Goal: Task Accomplishment & Management: Use online tool/utility

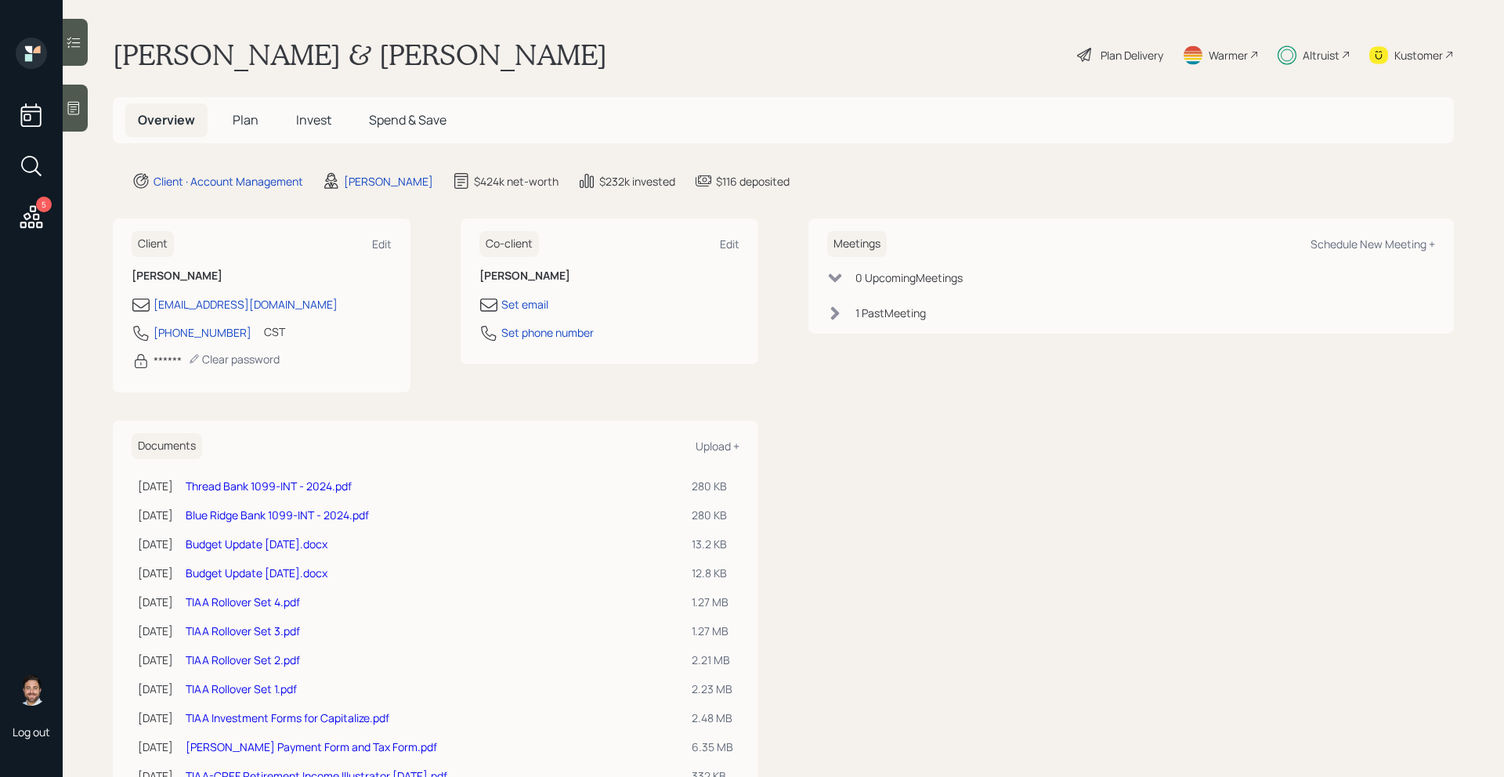
click at [255, 119] on span "Plan" at bounding box center [246, 119] width 26 height 17
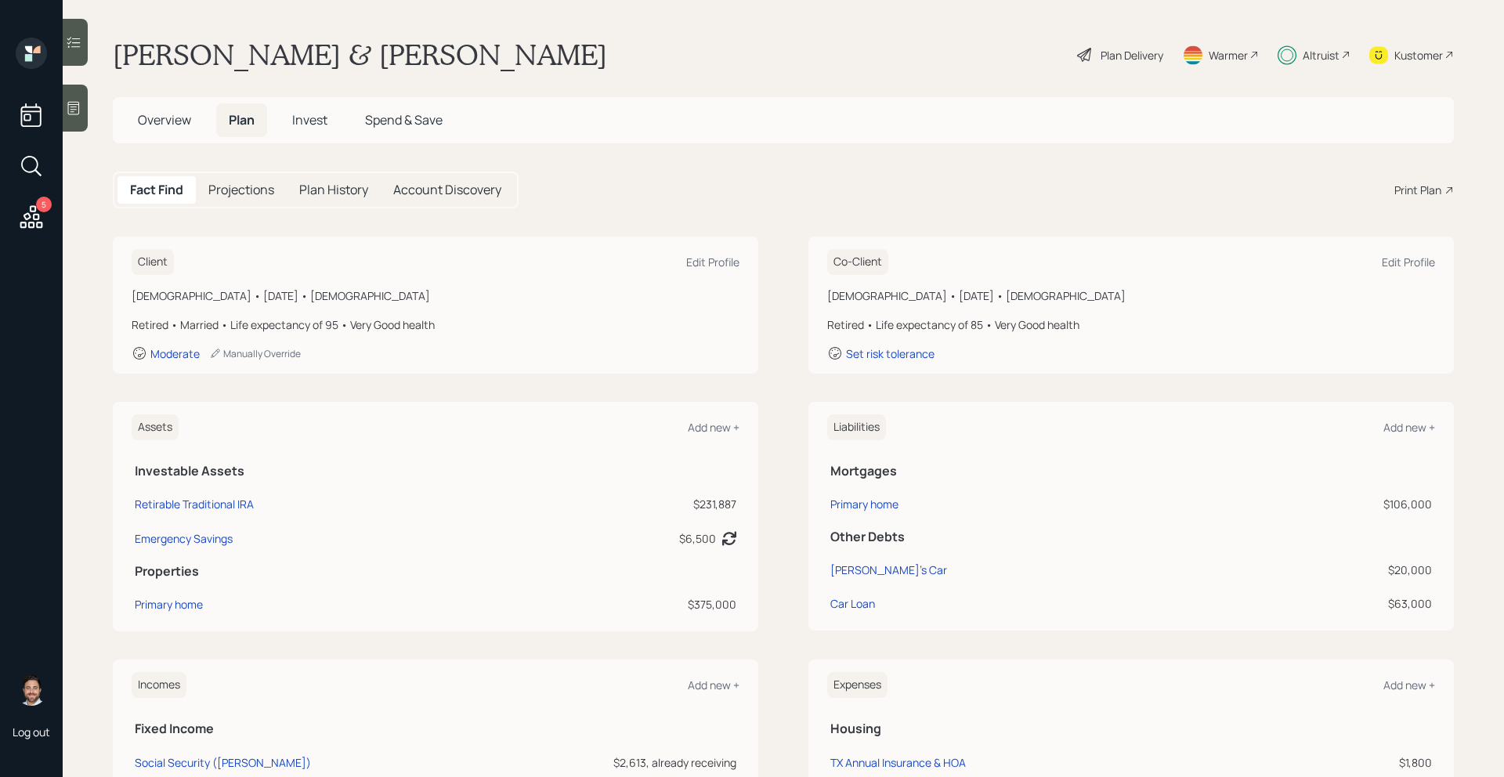
click at [164, 120] on span "Overview" at bounding box center [164, 119] width 53 height 17
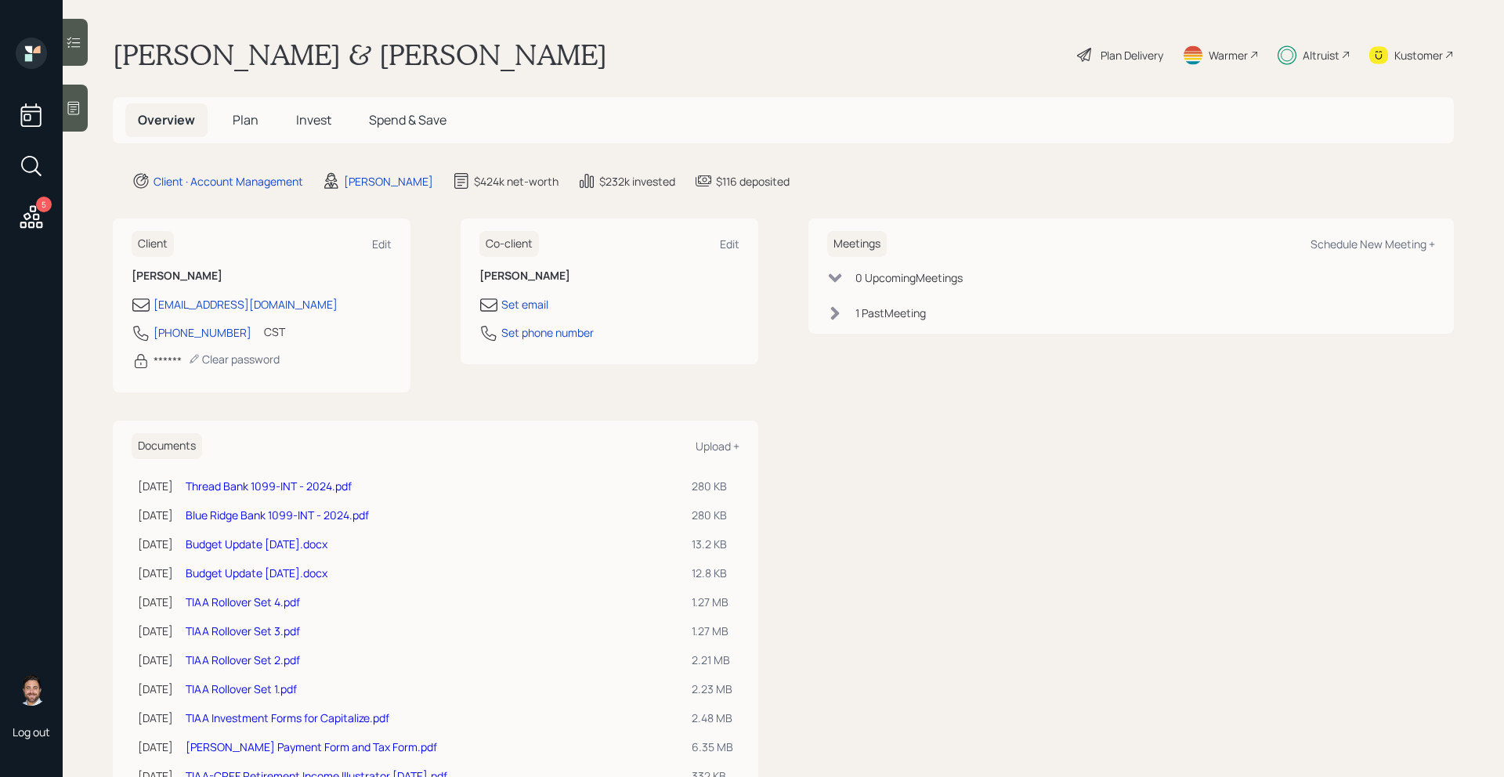
click at [1323, 54] on div "Altruist" at bounding box center [1321, 55] width 37 height 16
click at [1321, 60] on div "Altruist" at bounding box center [1321, 55] width 37 height 16
click at [255, 121] on span "Plan" at bounding box center [246, 119] width 26 height 17
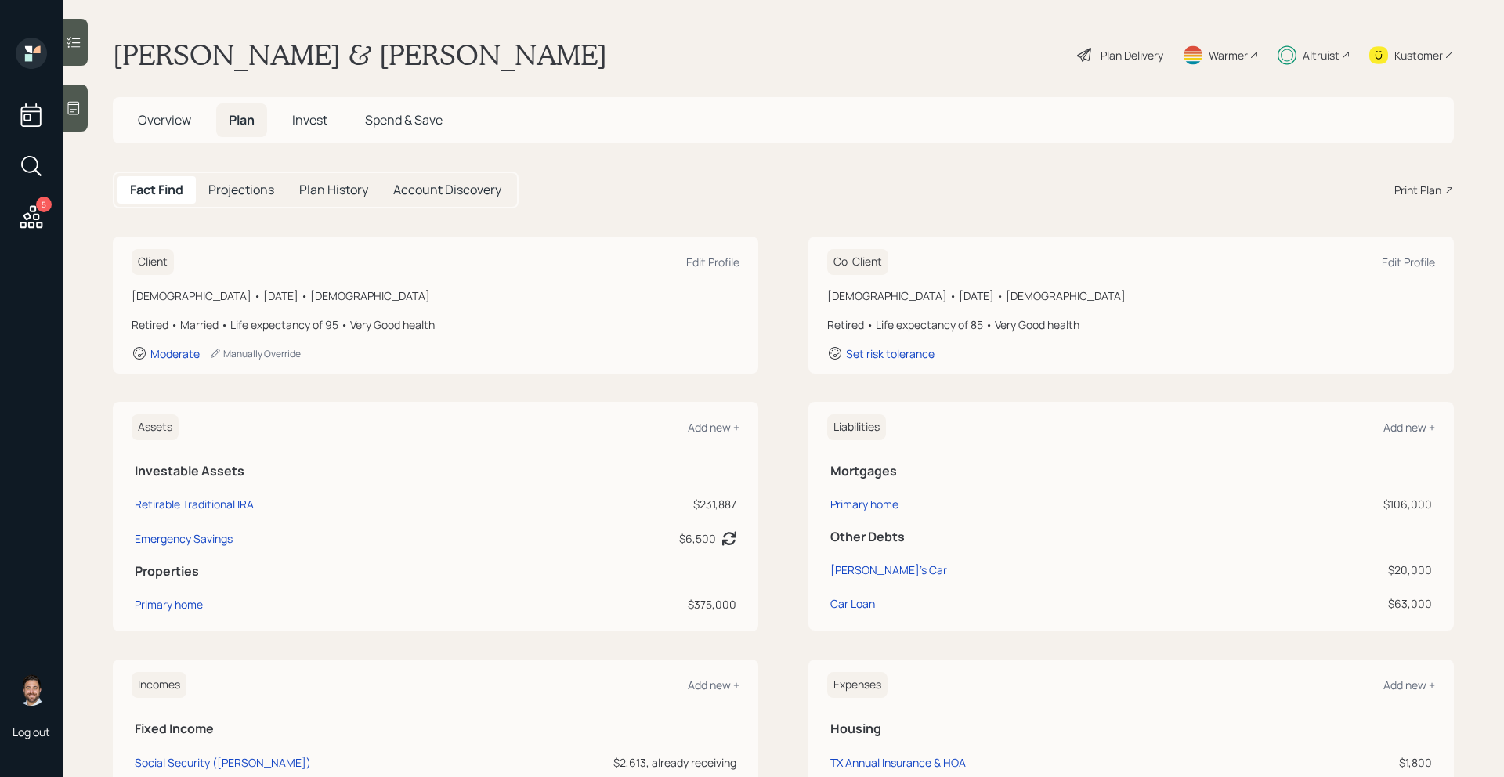
click at [1324, 66] on div "Altruist" at bounding box center [1314, 55] width 73 height 34
click at [1143, 58] on div "Plan Delivery" at bounding box center [1132, 55] width 63 height 16
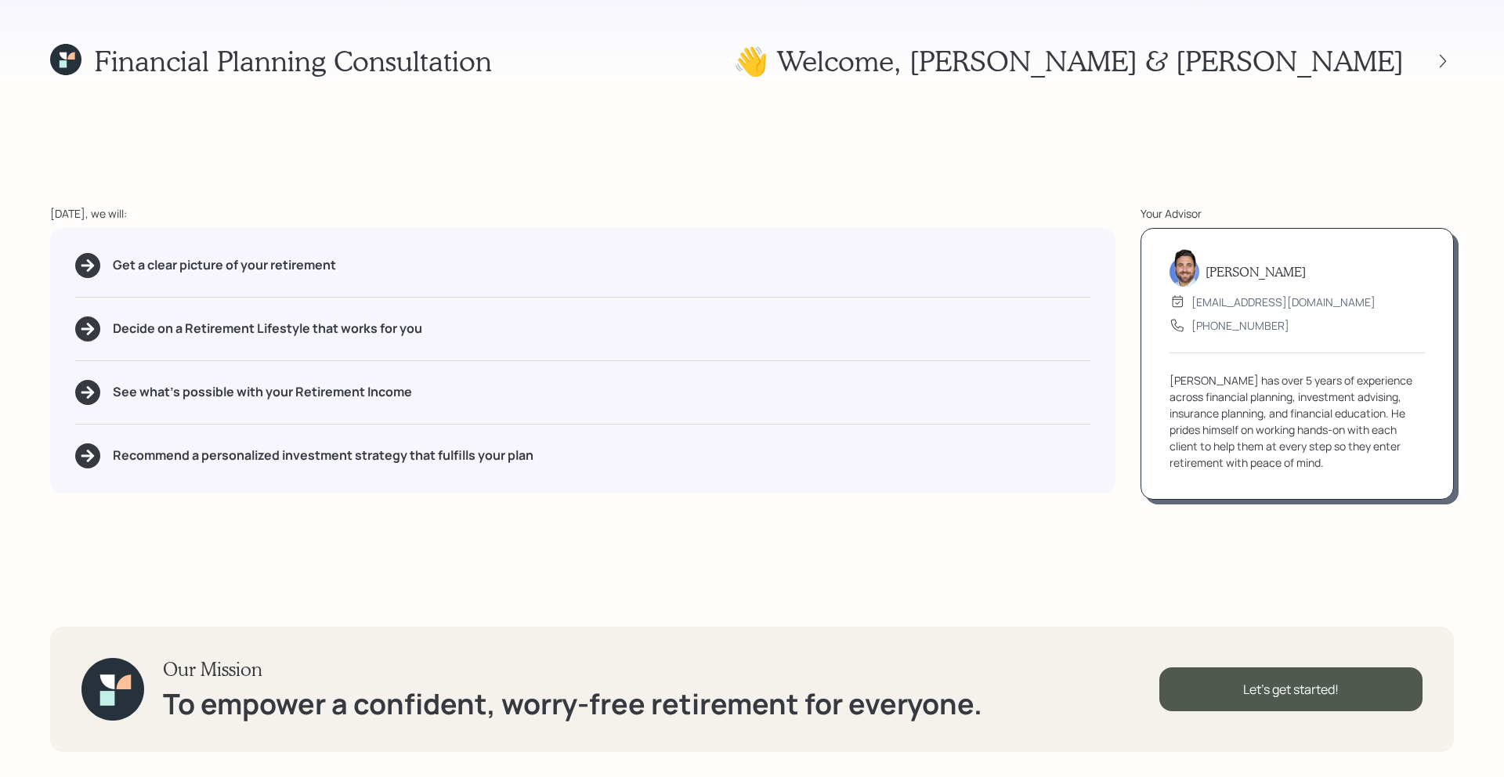
click at [1466, 67] on div "Financial Planning Consultation 👋 Welcome , [PERSON_NAME] & [PERSON_NAME] [DATE…" at bounding box center [752, 388] width 1504 height 777
click at [1444, 67] on icon at bounding box center [1443, 61] width 16 height 16
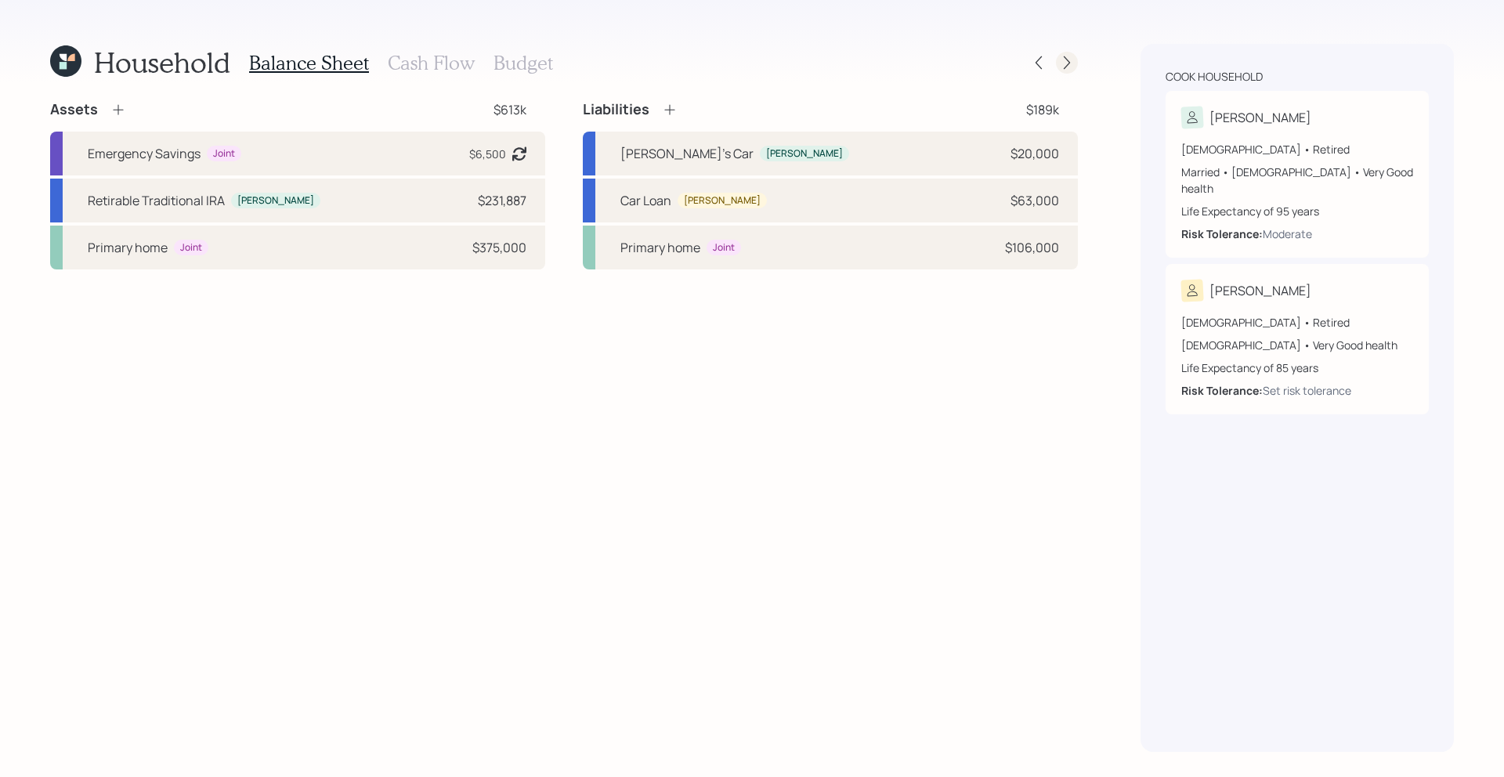
click at [1060, 63] on icon at bounding box center [1067, 63] width 16 height 16
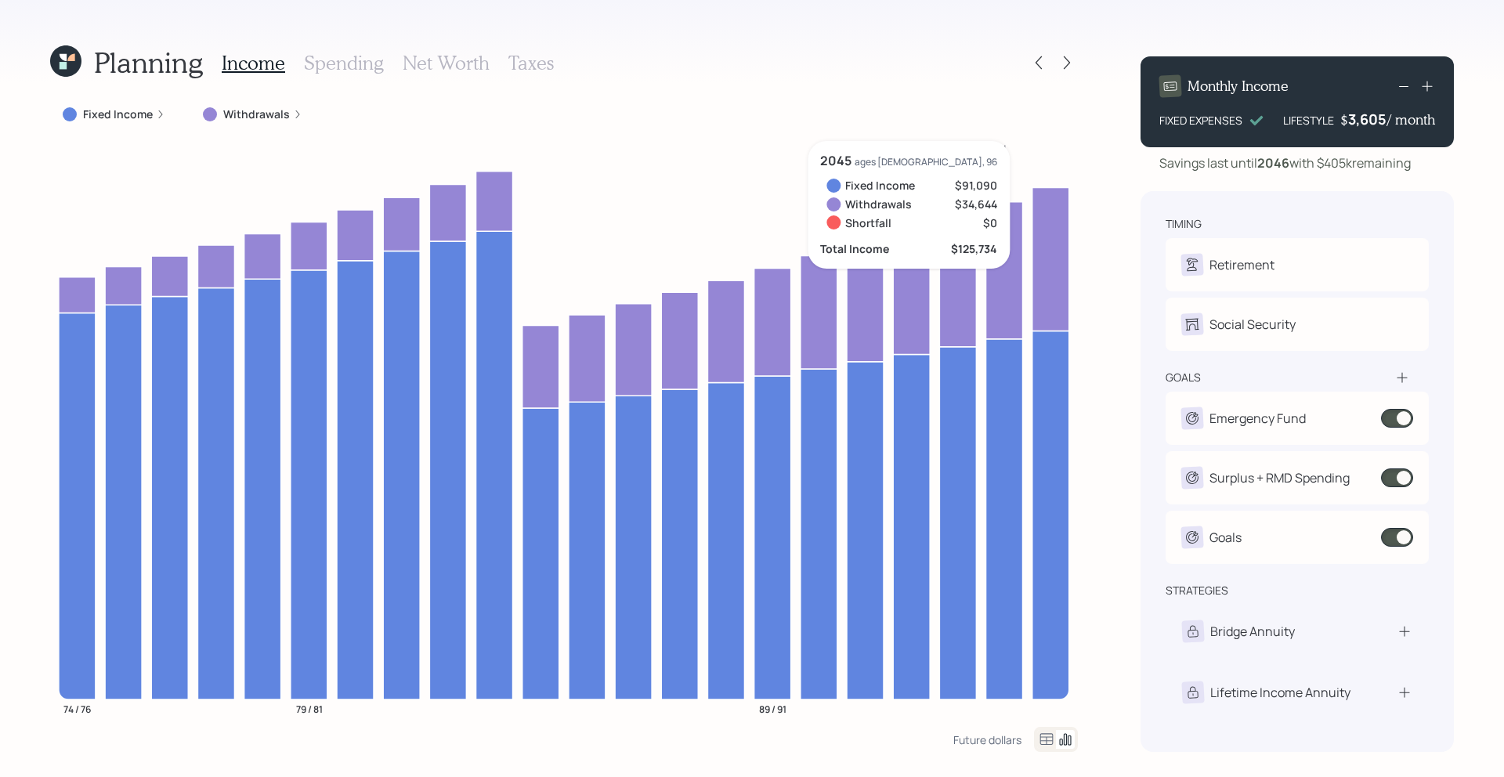
click at [1431, 89] on icon at bounding box center [1427, 86] width 16 height 16
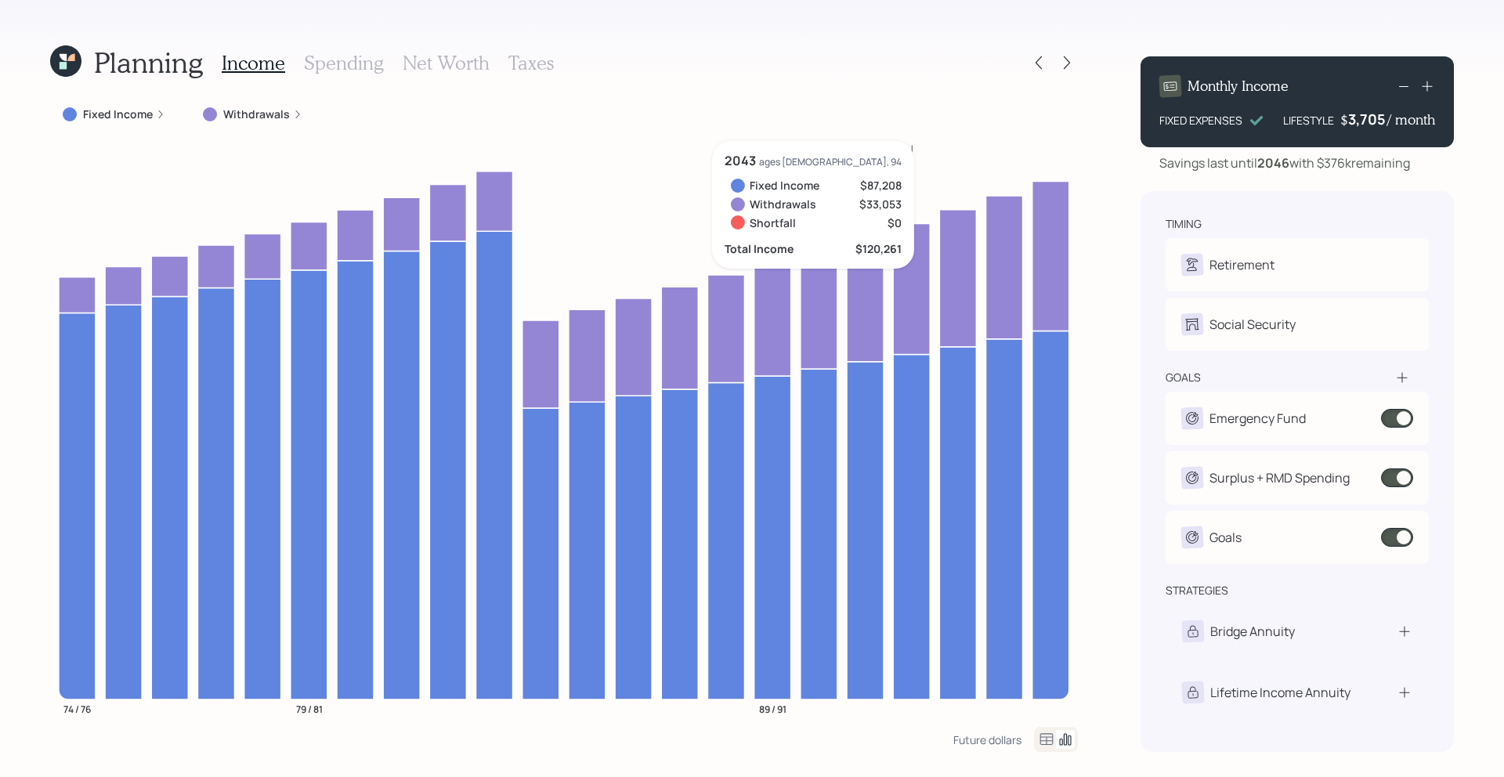
click at [1429, 83] on icon at bounding box center [1427, 86] width 16 height 16
click at [1428, 83] on icon at bounding box center [1427, 86] width 16 height 16
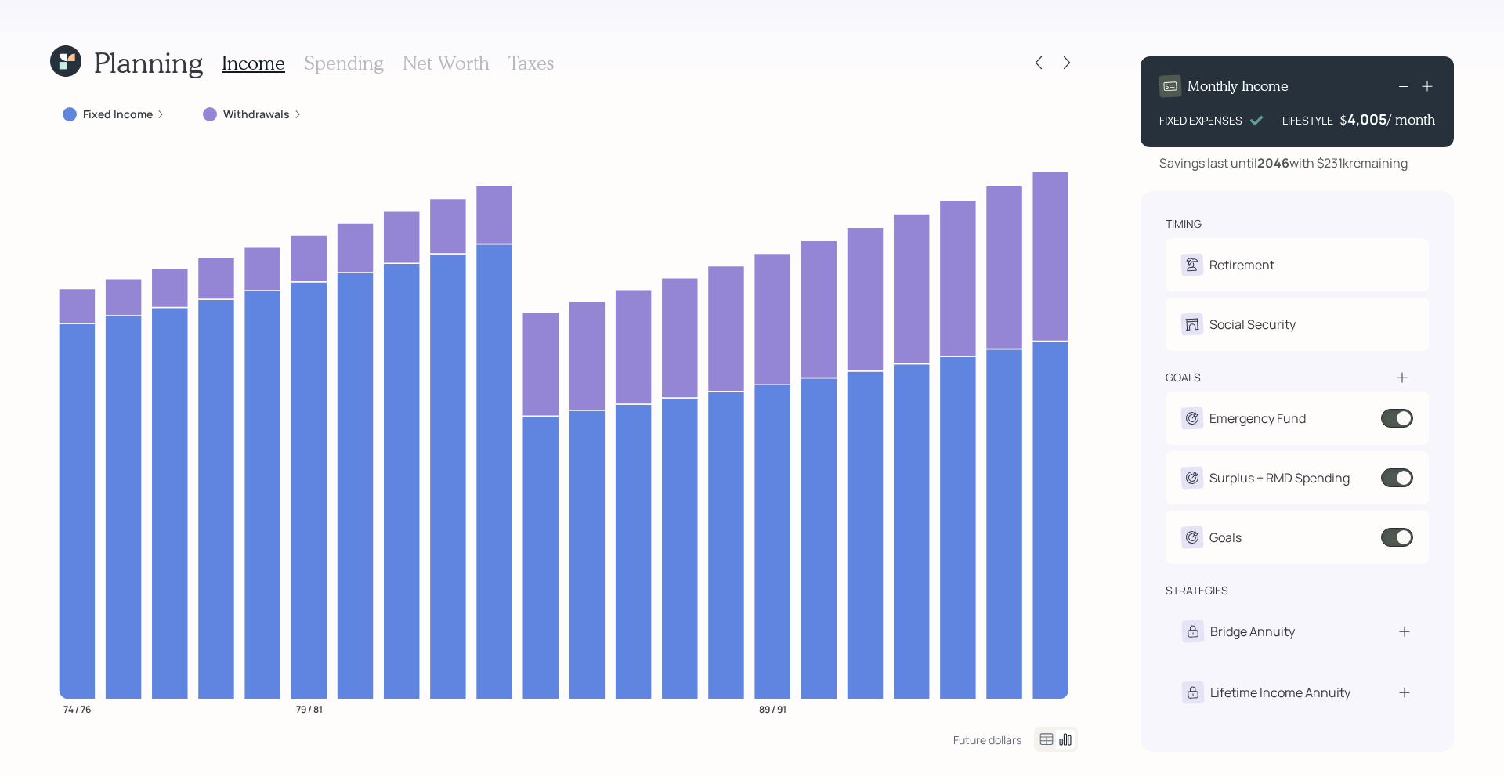
click at [379, 61] on h3 "Spending" at bounding box center [344, 63] width 80 height 23
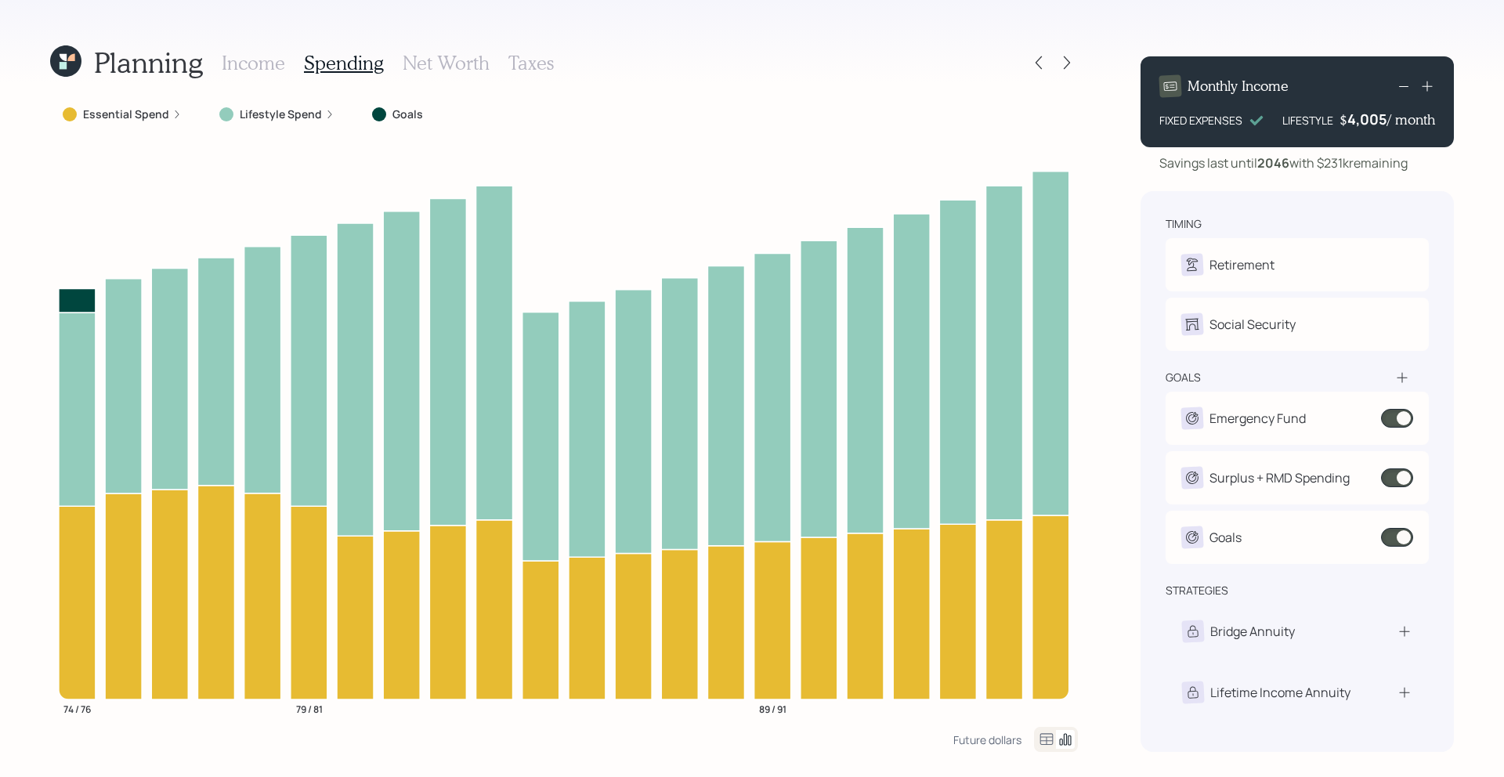
click at [153, 121] on label "Essential Spend" at bounding box center [126, 115] width 86 height 16
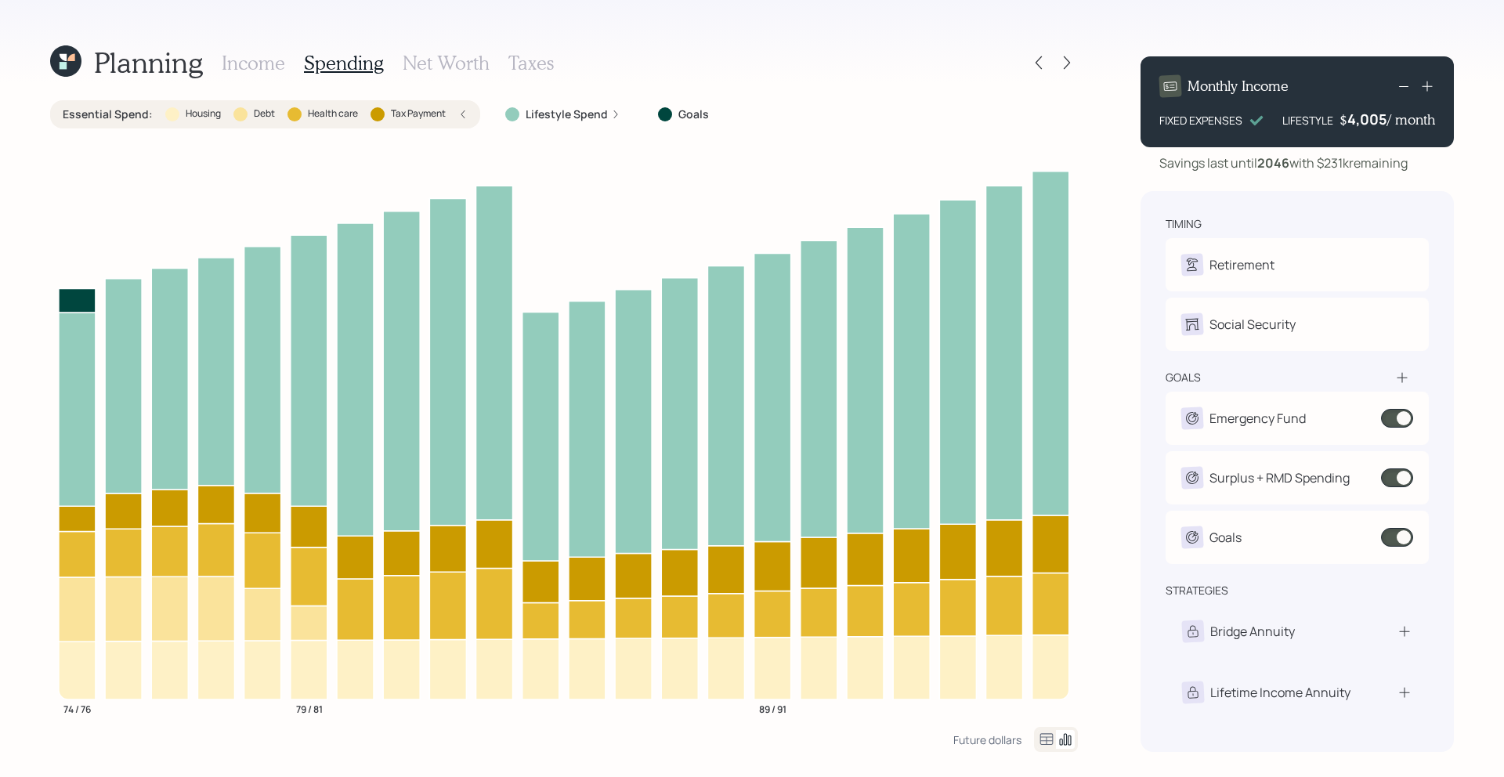
click at [262, 111] on label "Debt" at bounding box center [264, 113] width 21 height 13
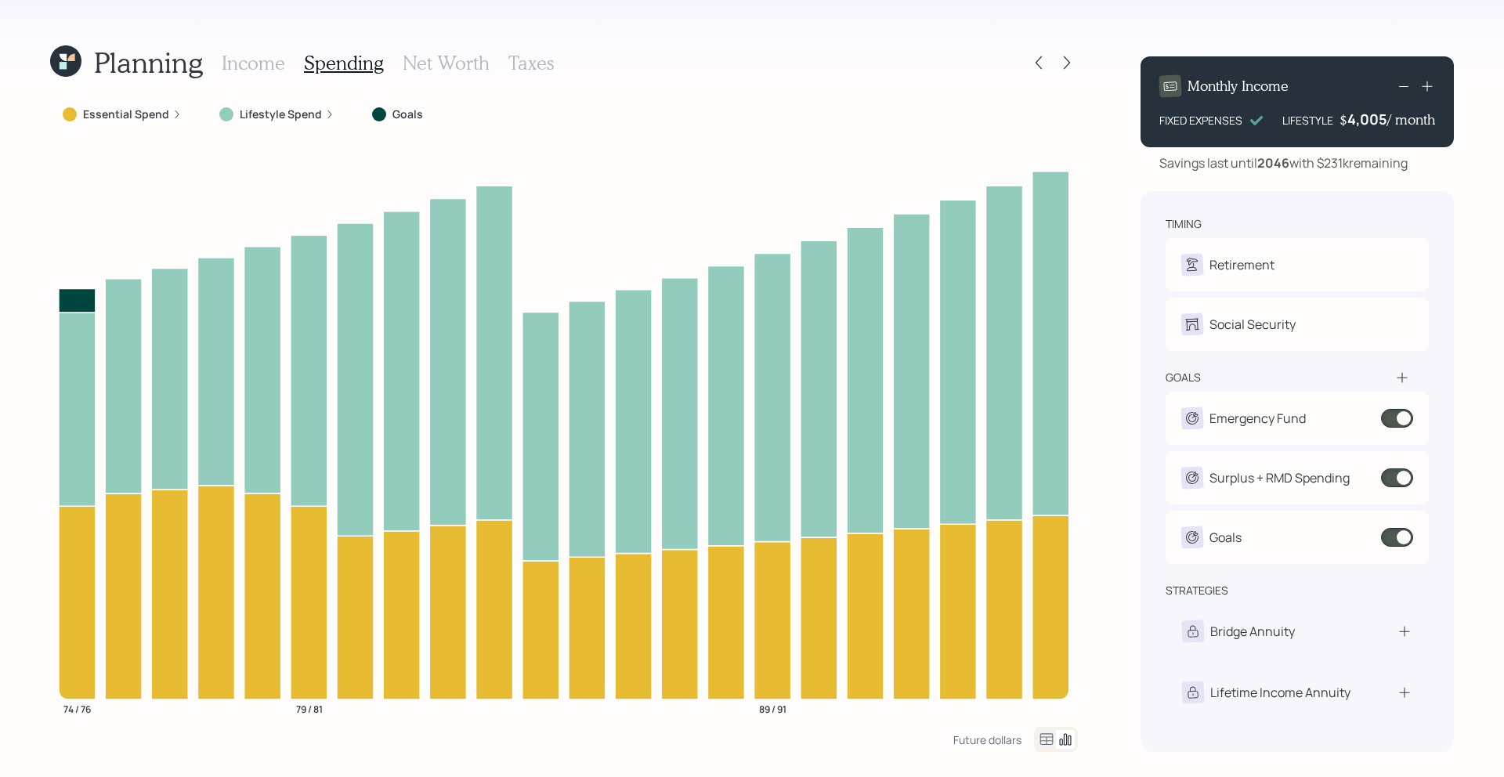
click at [262, 111] on label "Lifestyle Spend" at bounding box center [281, 115] width 82 height 16
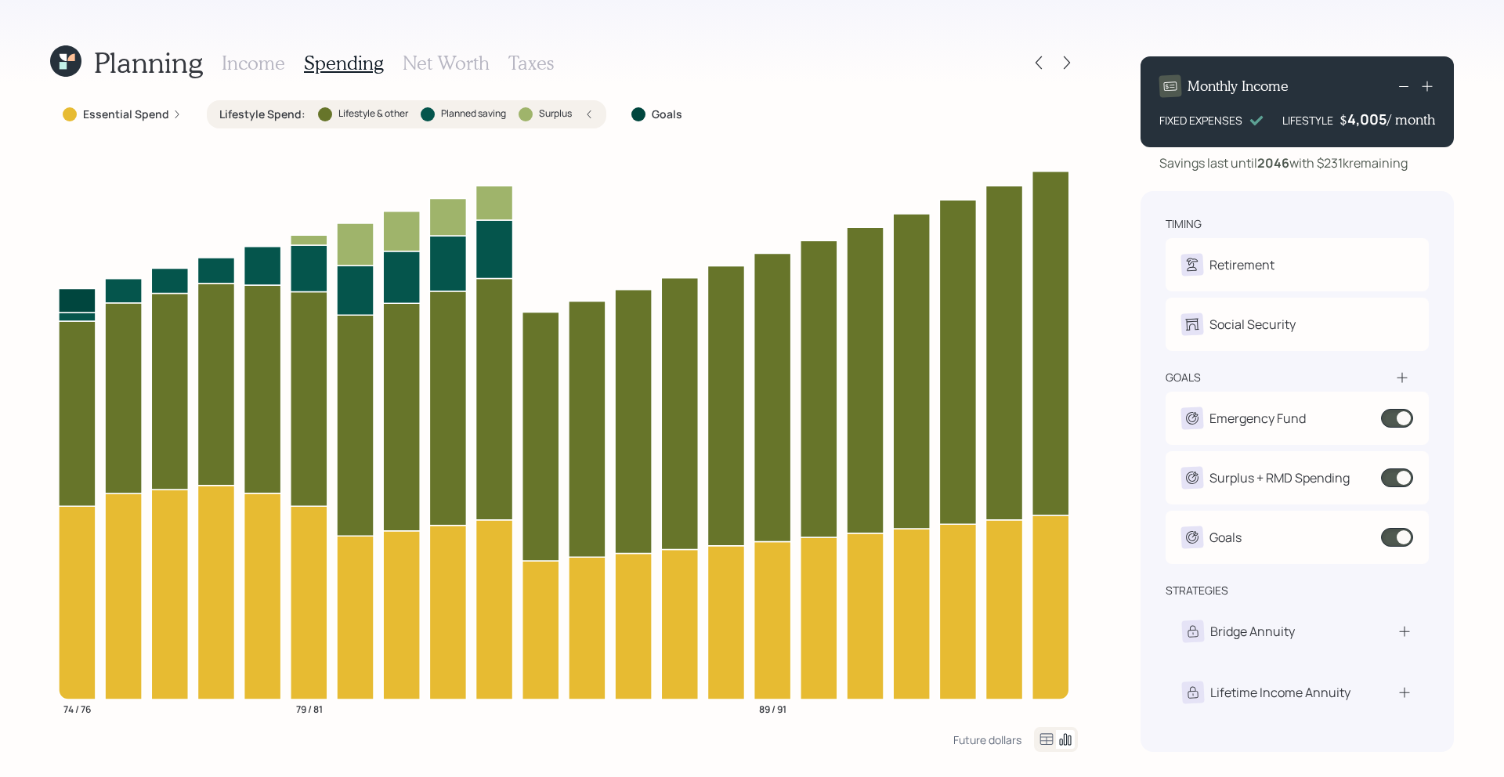
click at [262, 111] on label "Lifestyle Spend :" at bounding box center [262, 115] width 86 height 16
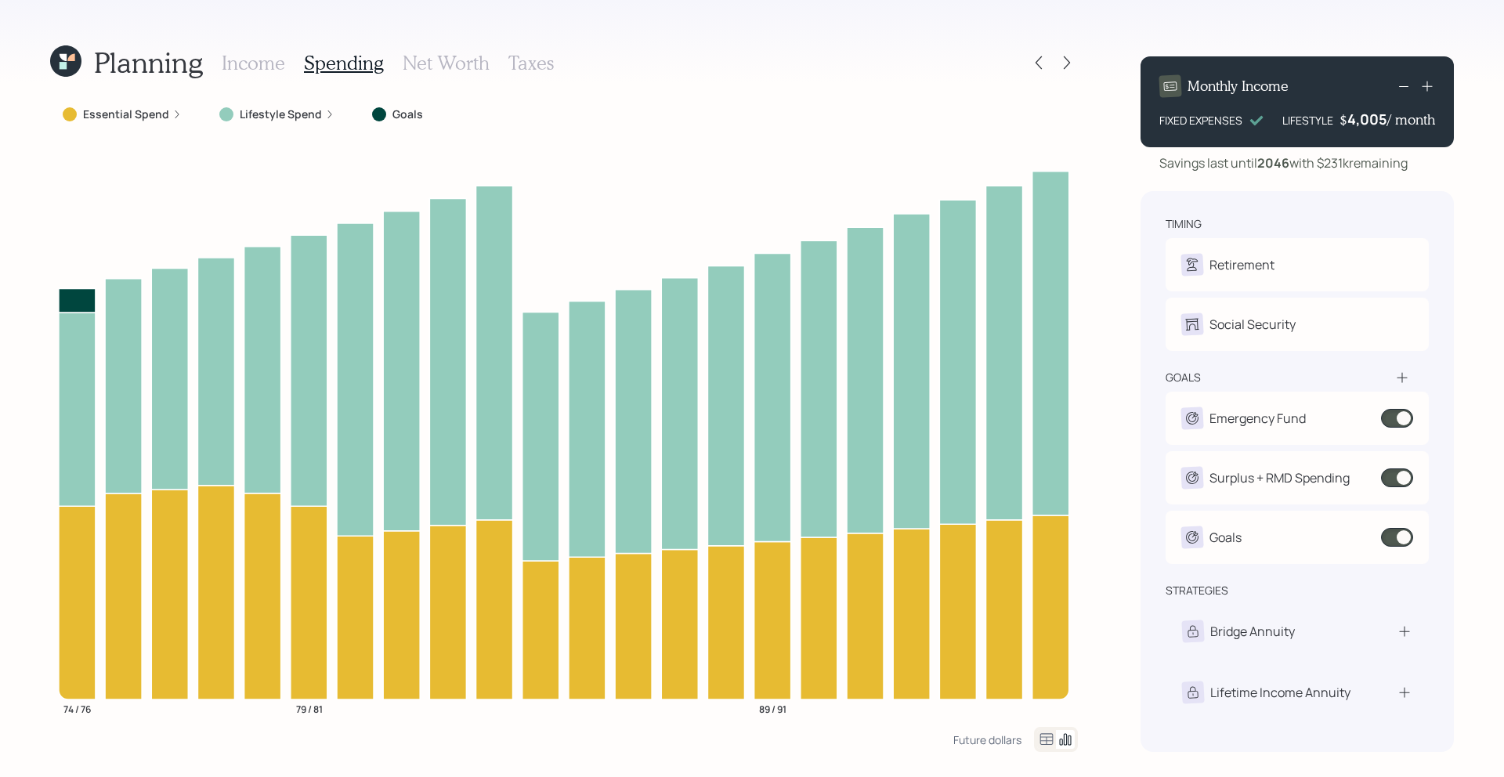
click at [257, 67] on h3 "Income" at bounding box center [253, 63] width 63 height 23
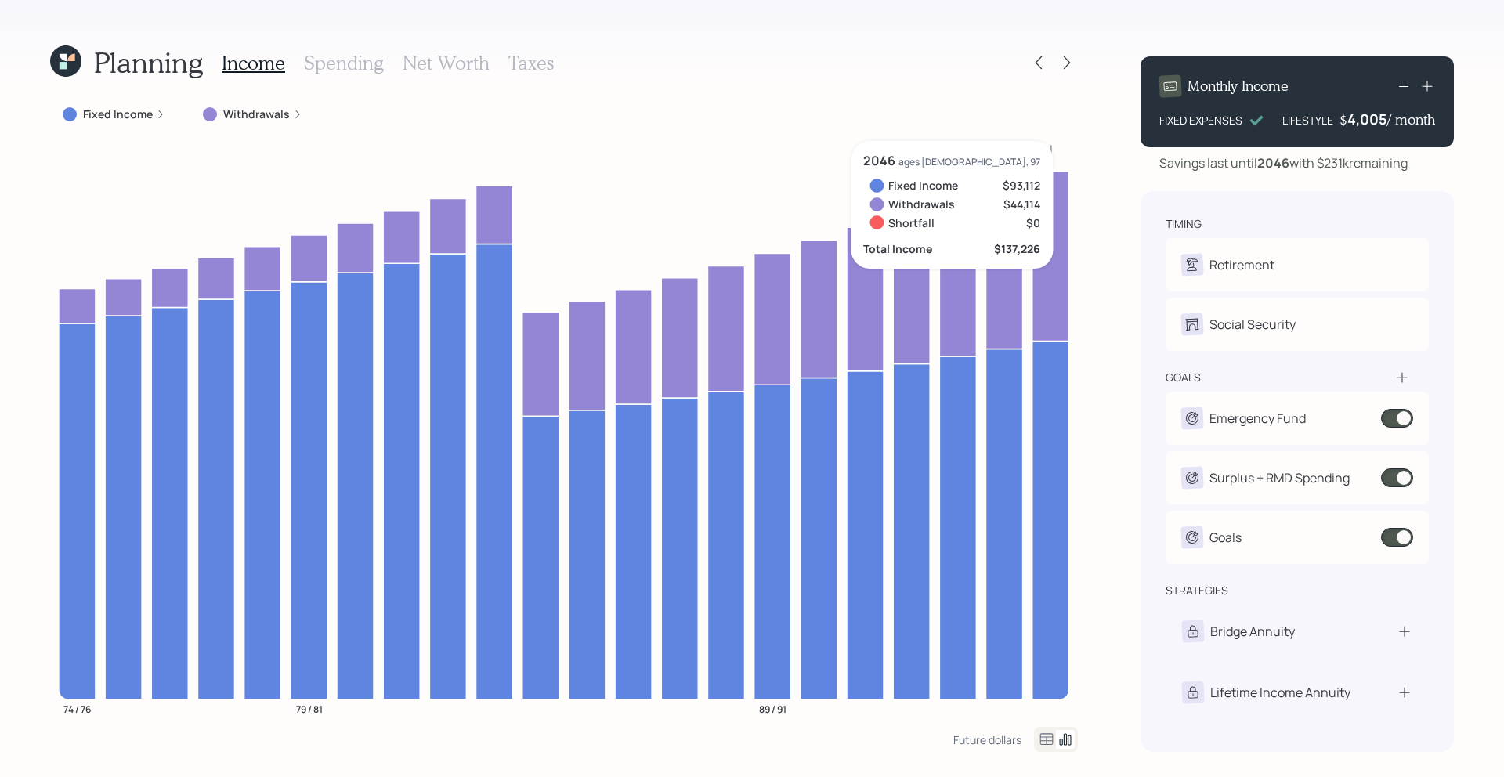
click at [1431, 86] on icon at bounding box center [1427, 86] width 16 height 16
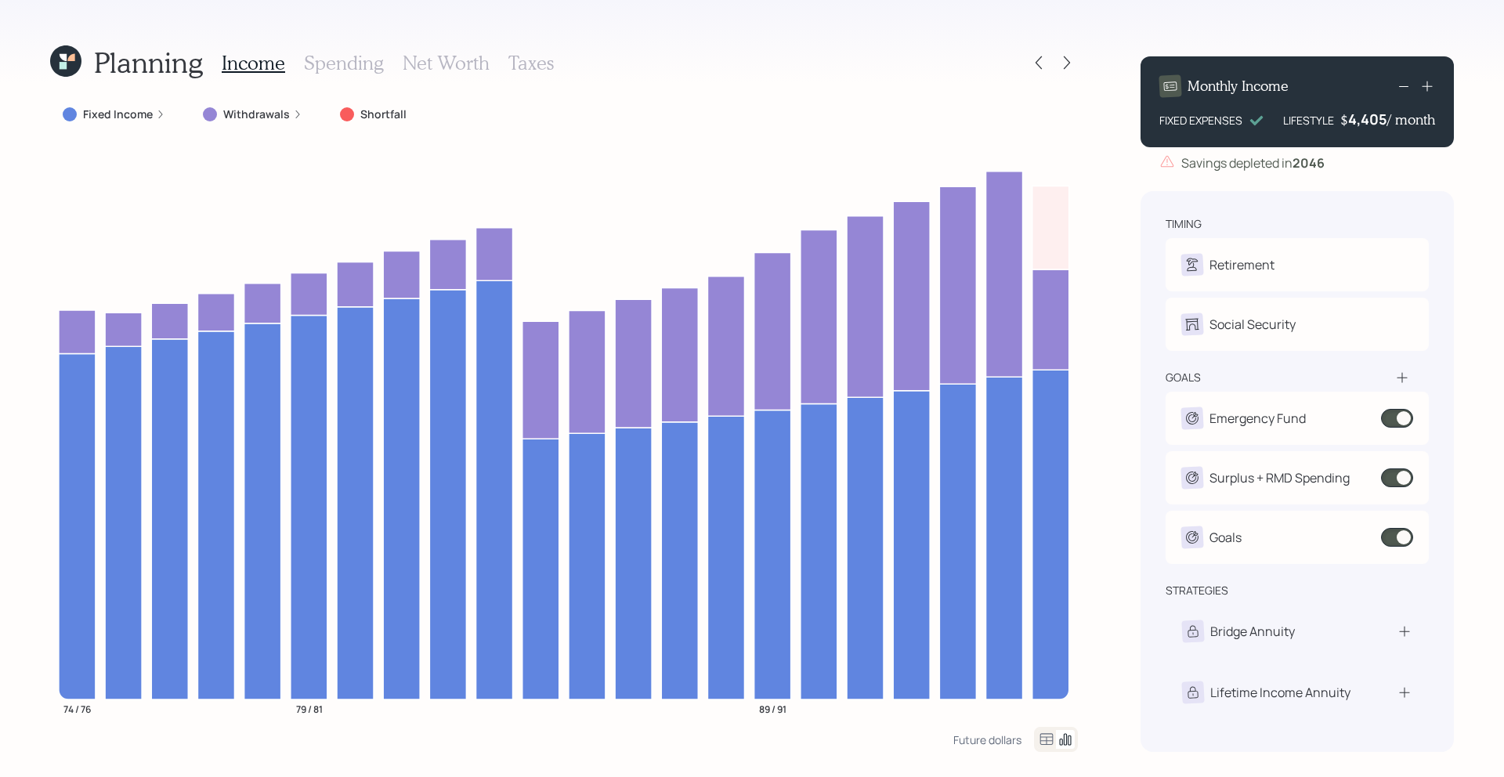
click at [1431, 91] on icon at bounding box center [1427, 86] width 16 height 16
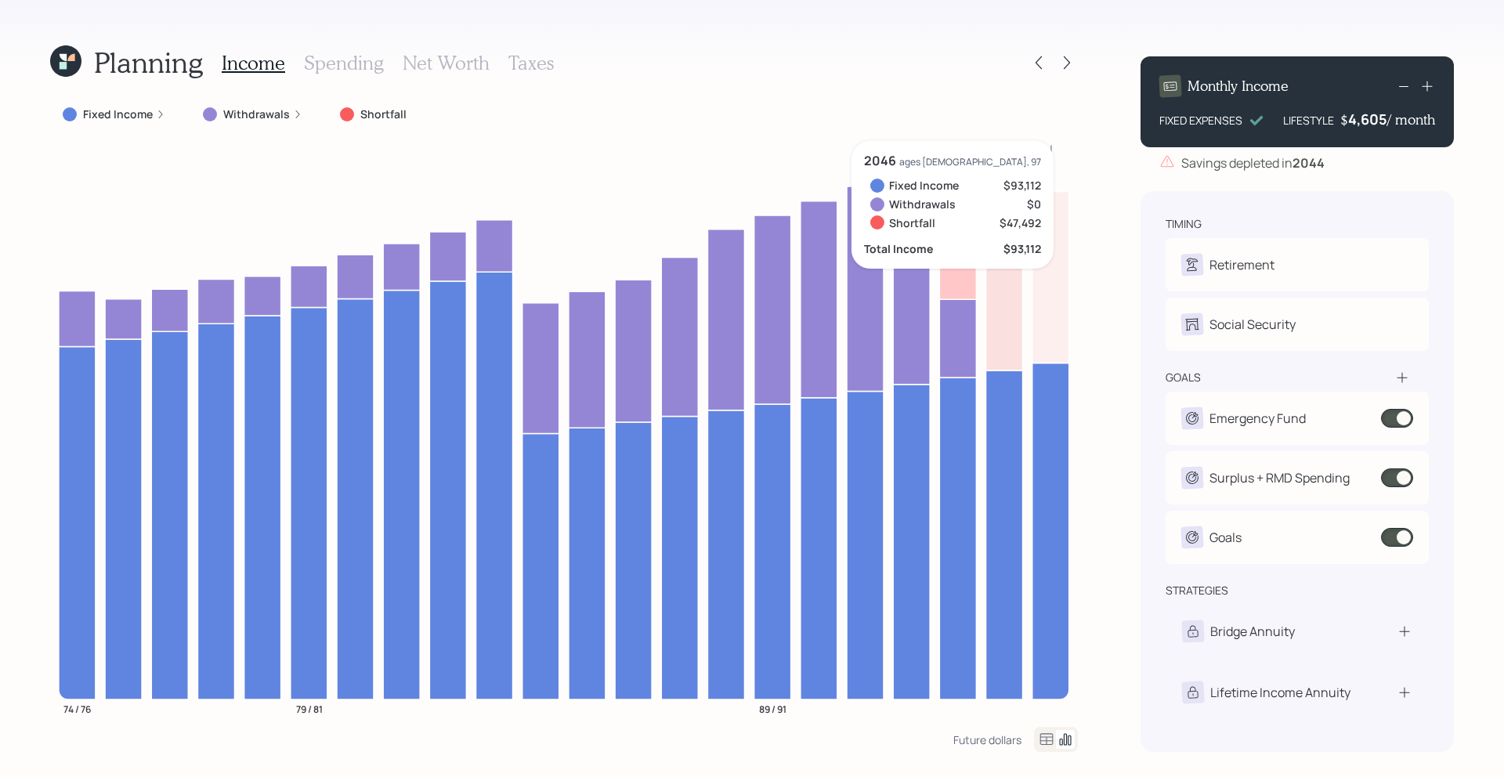
click at [1428, 89] on icon at bounding box center [1427, 86] width 16 height 16
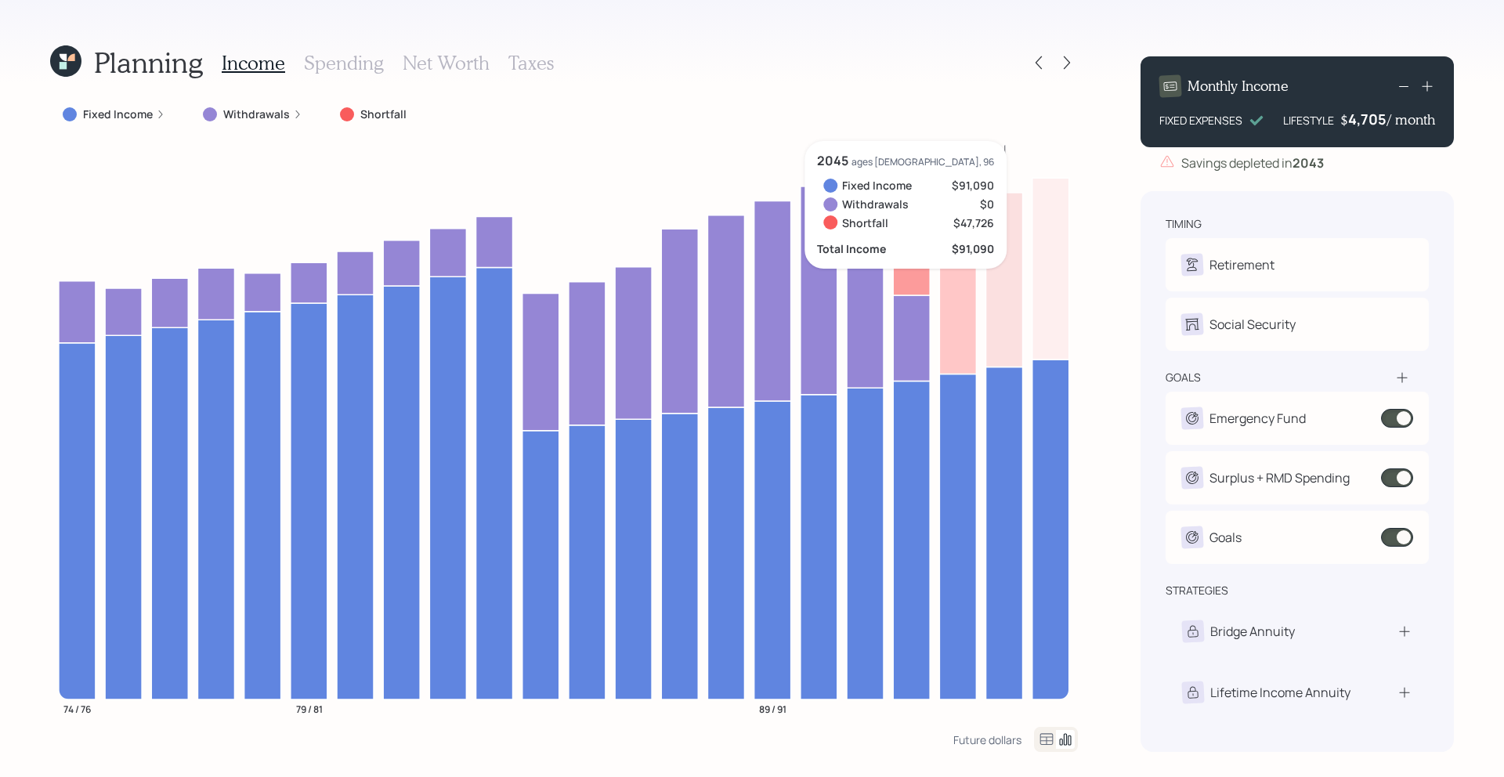
click at [1383, 121] on div "4,705" at bounding box center [1367, 119] width 39 height 19
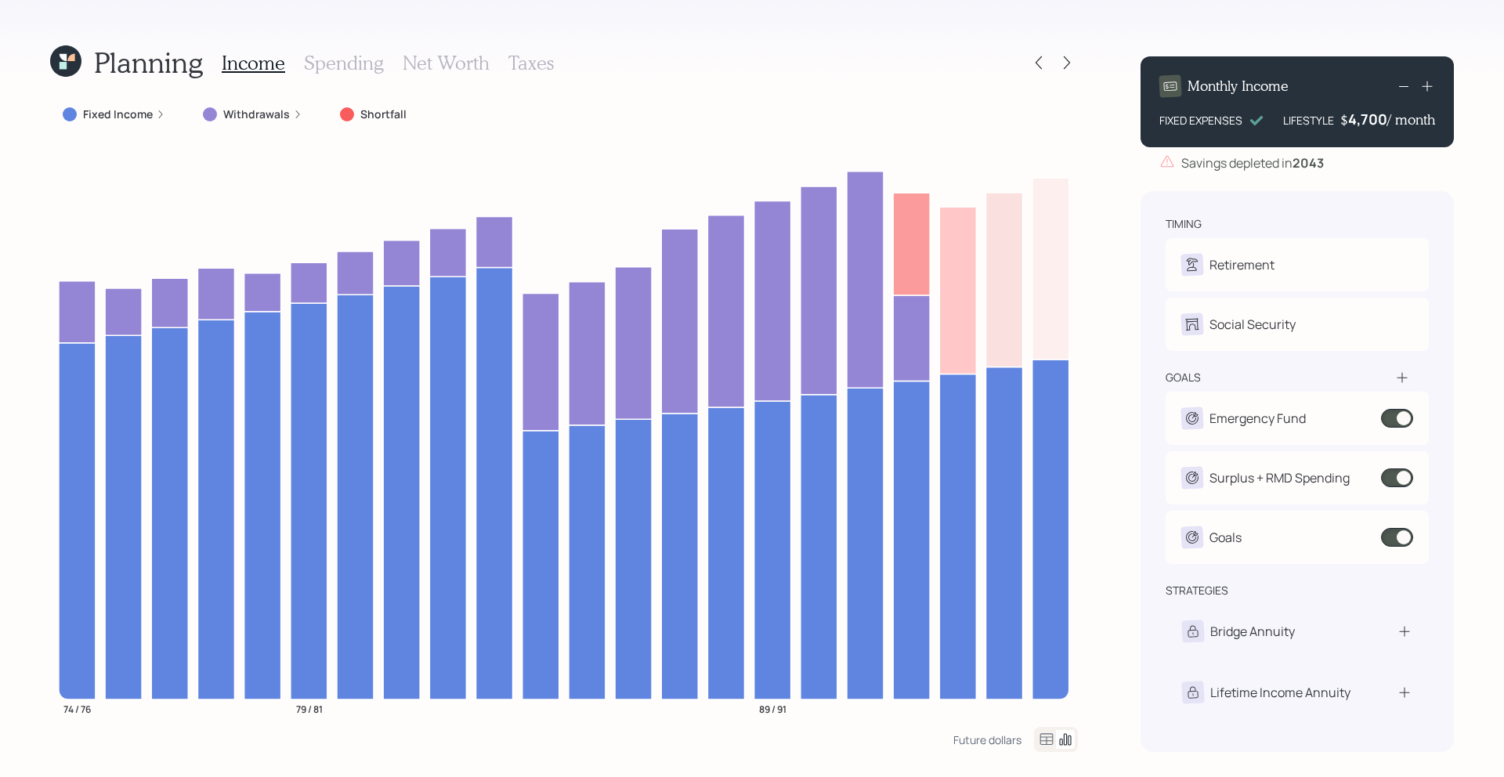
click at [1068, 139] on div "Fixed Income Withdrawals Shortfall 74 / 76 79 / 81 89 / 91" at bounding box center [564, 413] width 1028 height 627
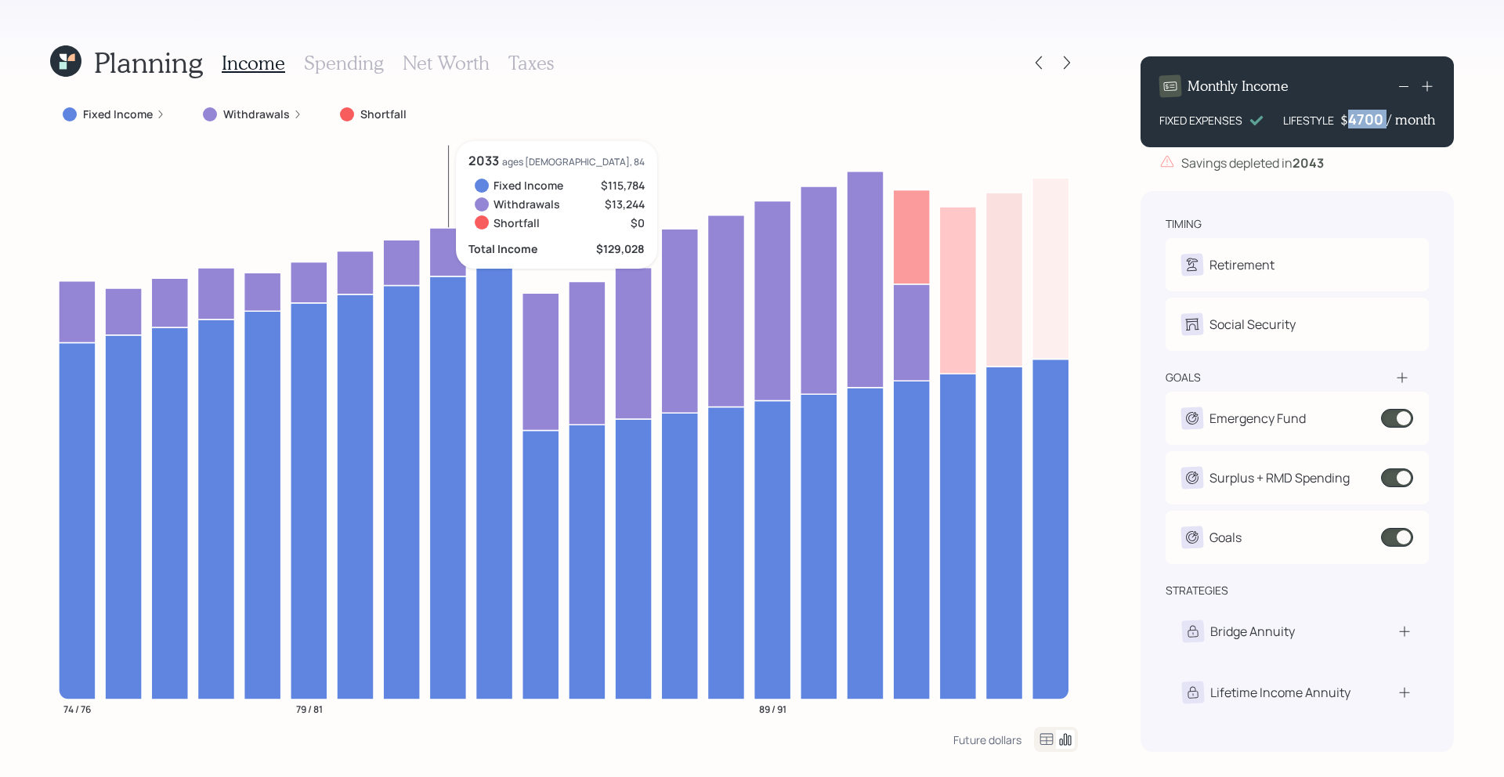
drag, startPoint x: 1386, startPoint y: 119, endPoint x: 1363, endPoint y: 119, distance: 22.7
click at [1363, 119] on div "$ 4700 / month" at bounding box center [1387, 119] width 95 height 19
click at [1376, 118] on div "4700" at bounding box center [1367, 119] width 39 height 19
click at [1092, 111] on div "Planning Income Spending Net Worth Taxes Fixed Income Withdrawals Shortfall 74 …" at bounding box center [752, 388] width 1504 height 777
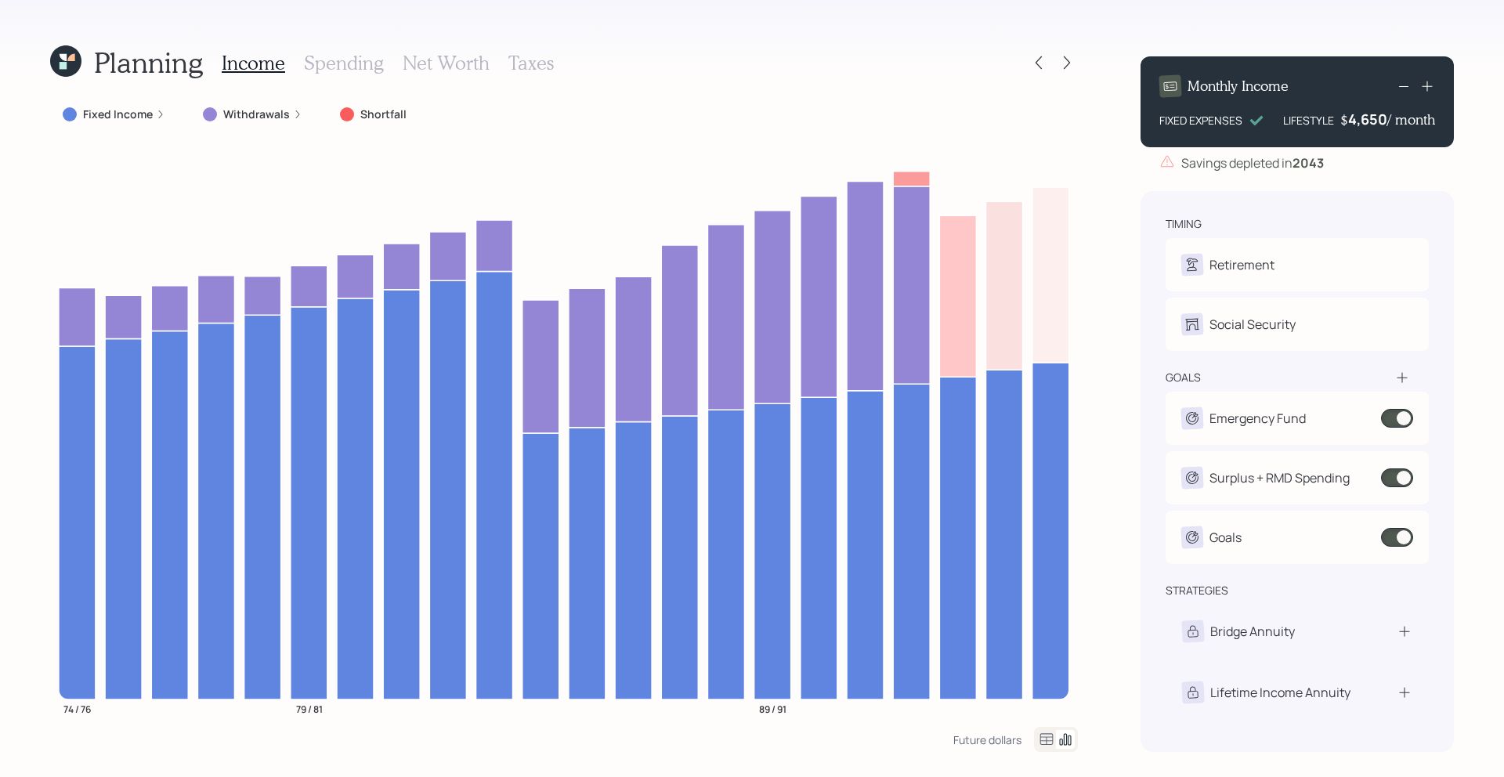
click at [77, 62] on icon at bounding box center [65, 60] width 31 height 31
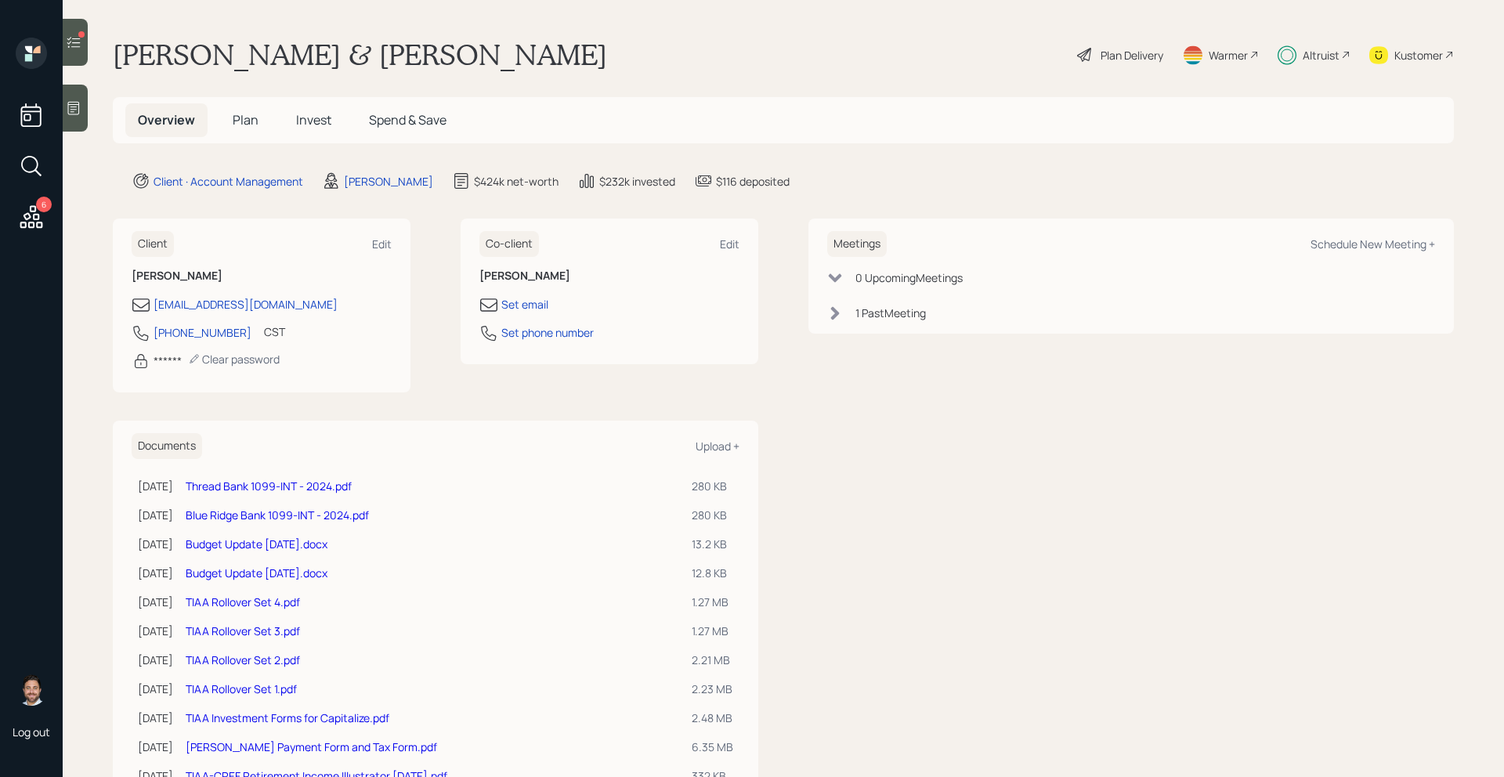
click at [72, 56] on div at bounding box center [75, 42] width 25 height 47
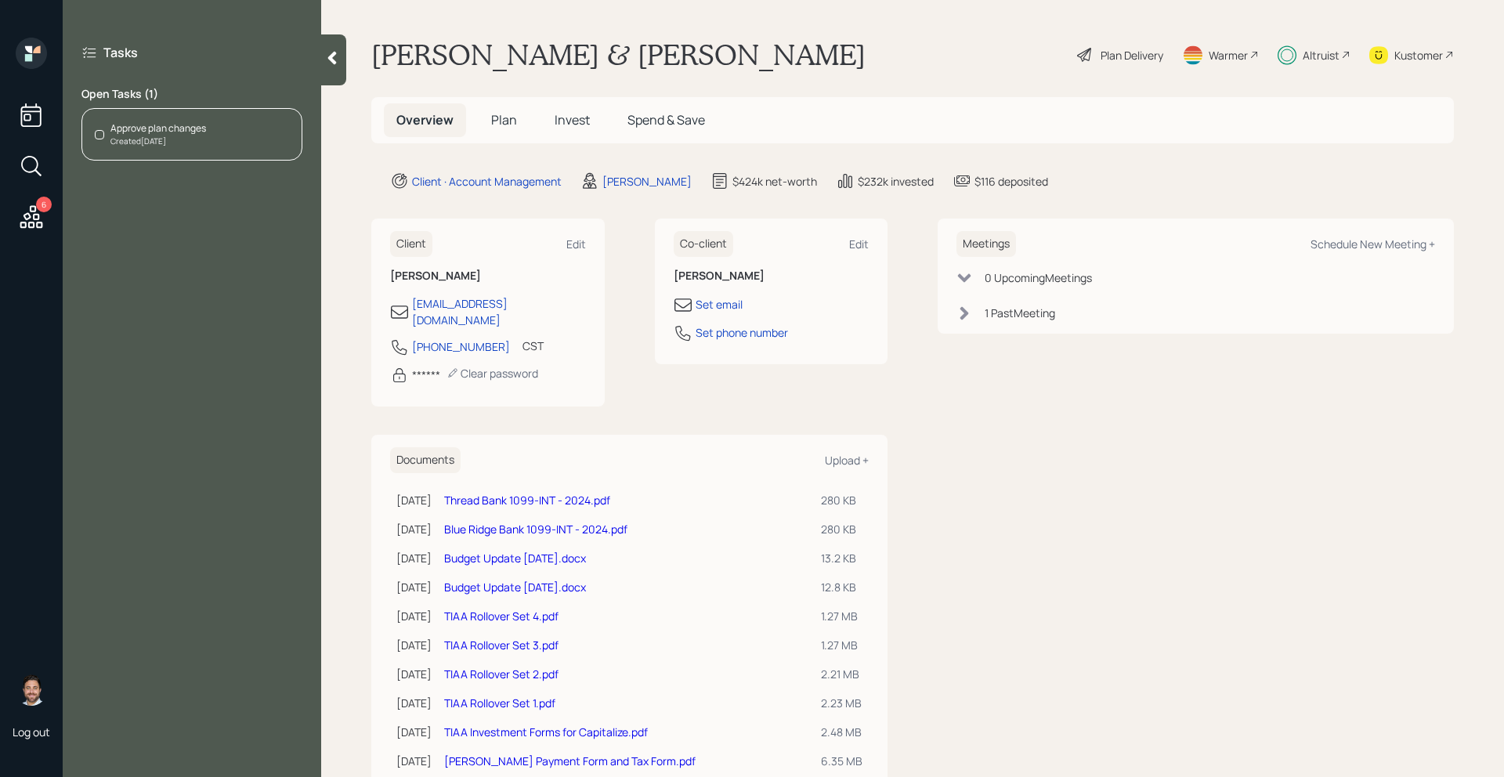
click at [198, 150] on div "Approve plan changes Created Today" at bounding box center [191, 134] width 221 height 52
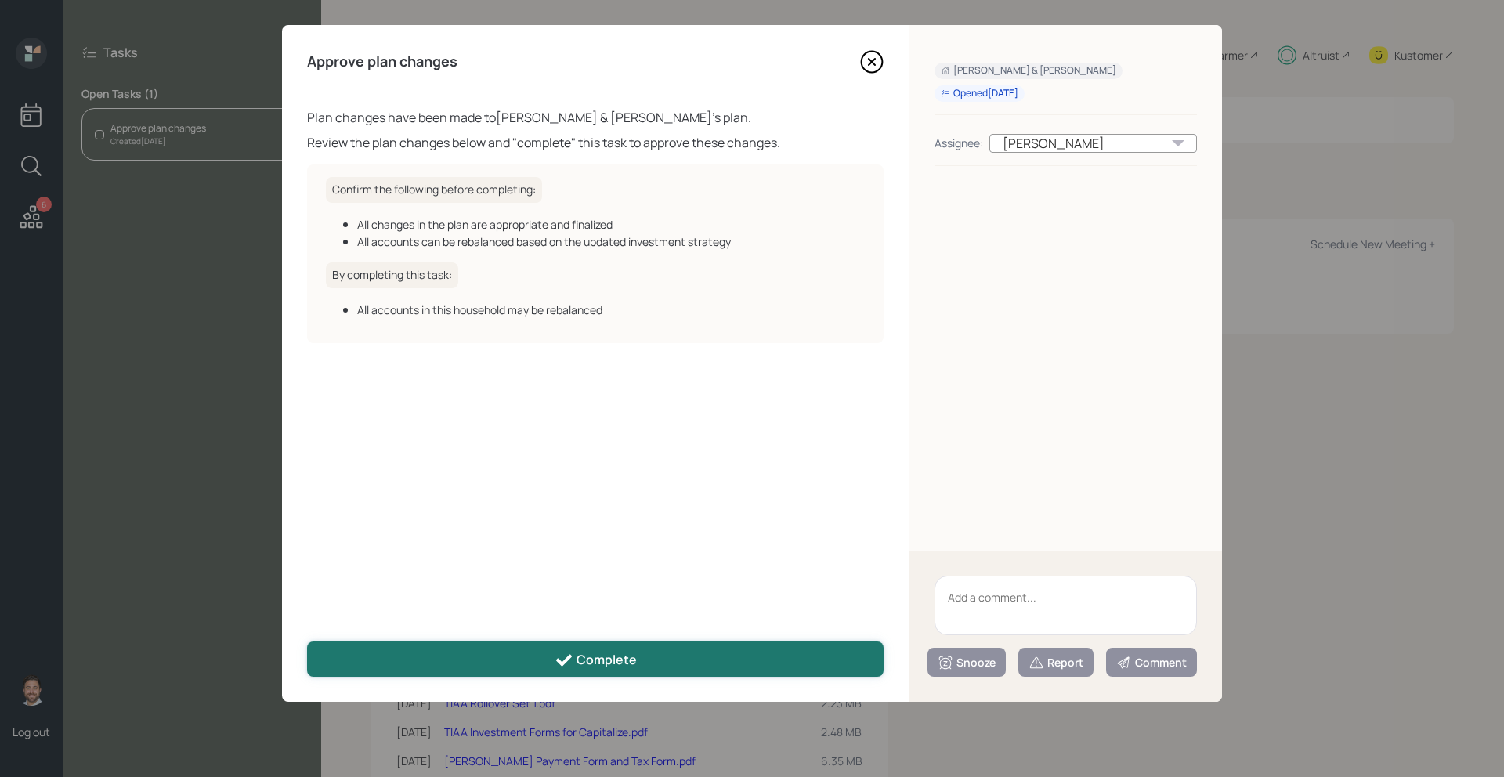
click at [469, 659] on button "Complete" at bounding box center [595, 659] width 576 height 35
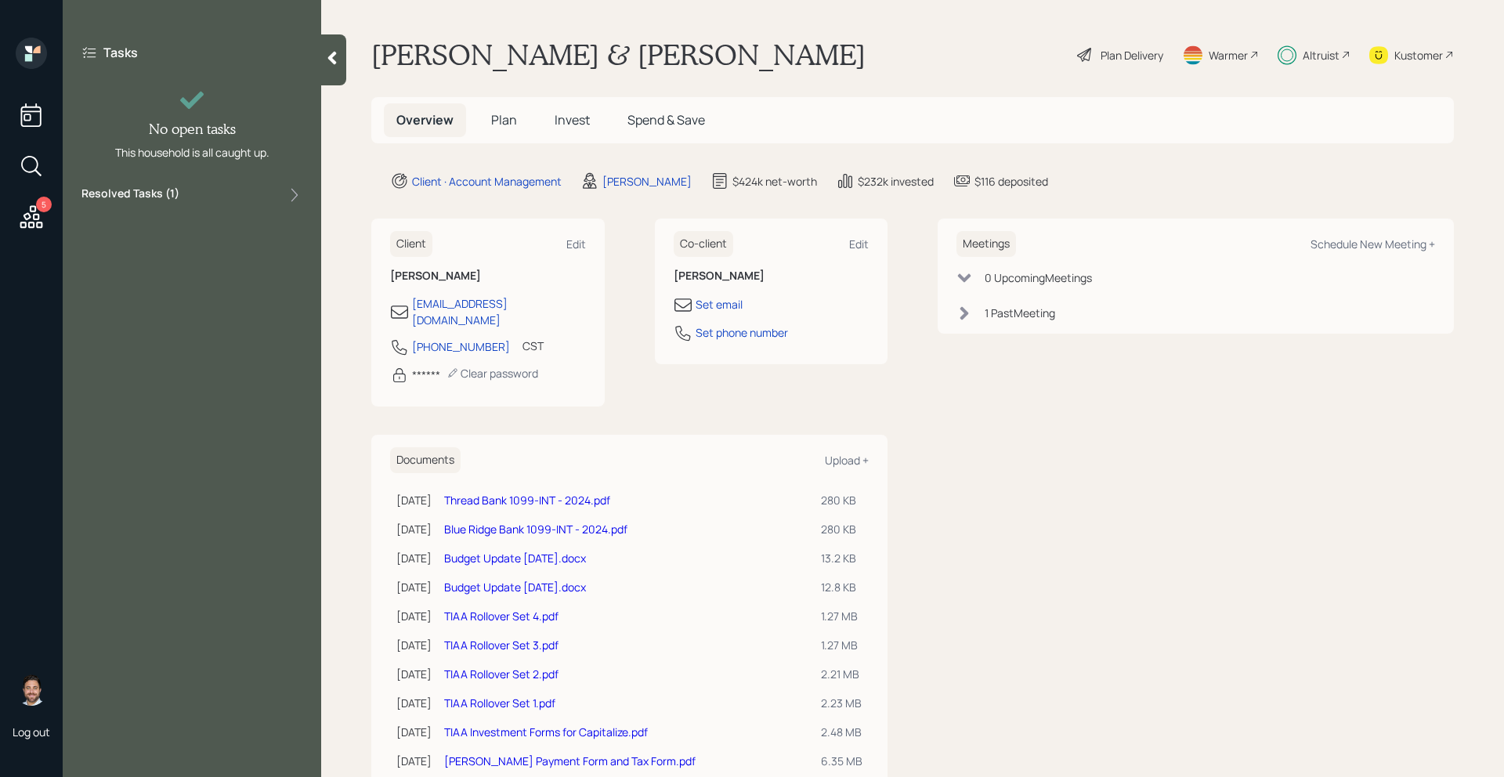
click at [326, 64] on icon at bounding box center [332, 58] width 16 height 16
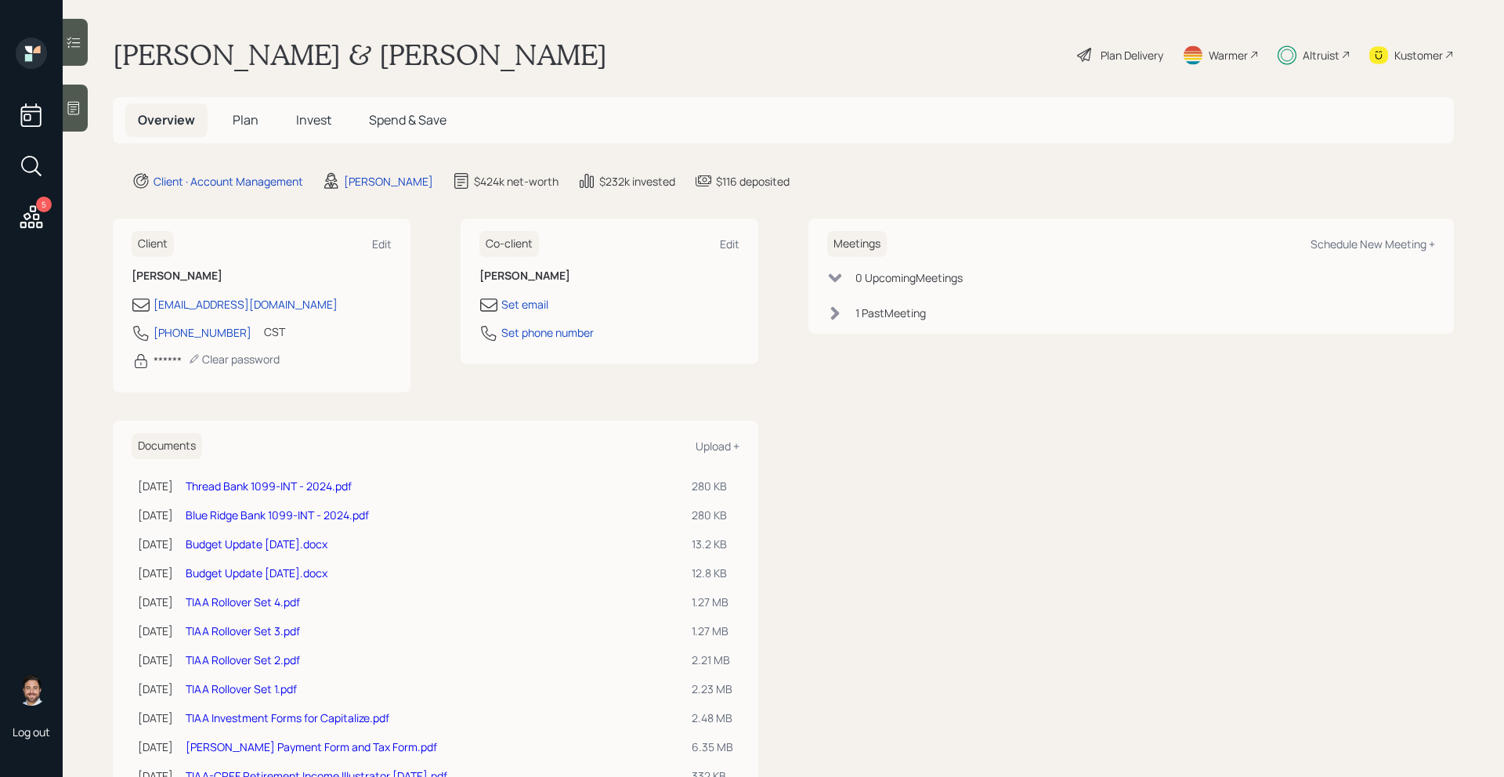
click at [239, 114] on span "Plan" at bounding box center [246, 119] width 26 height 17
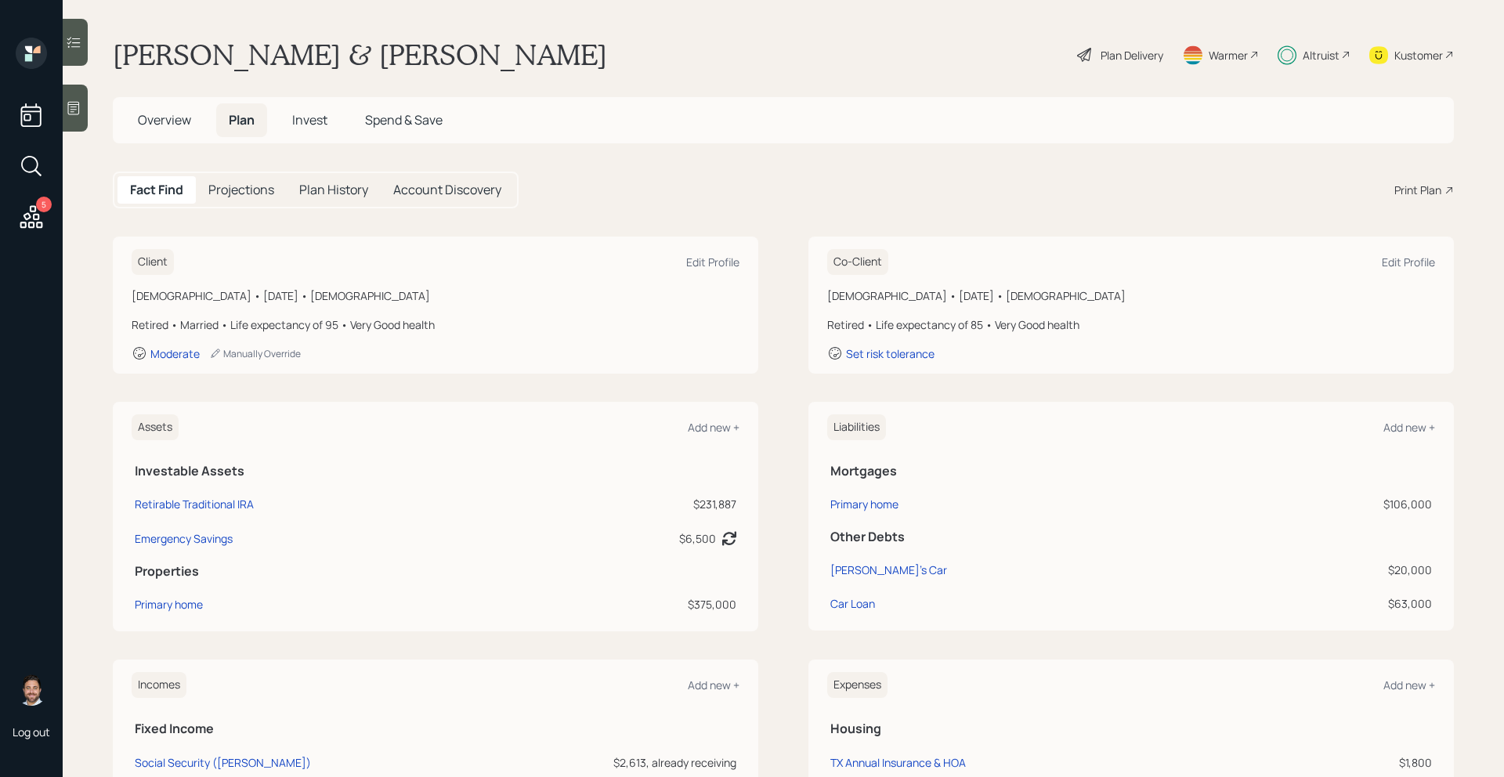
click at [316, 126] on span "Invest" at bounding box center [309, 119] width 35 height 17
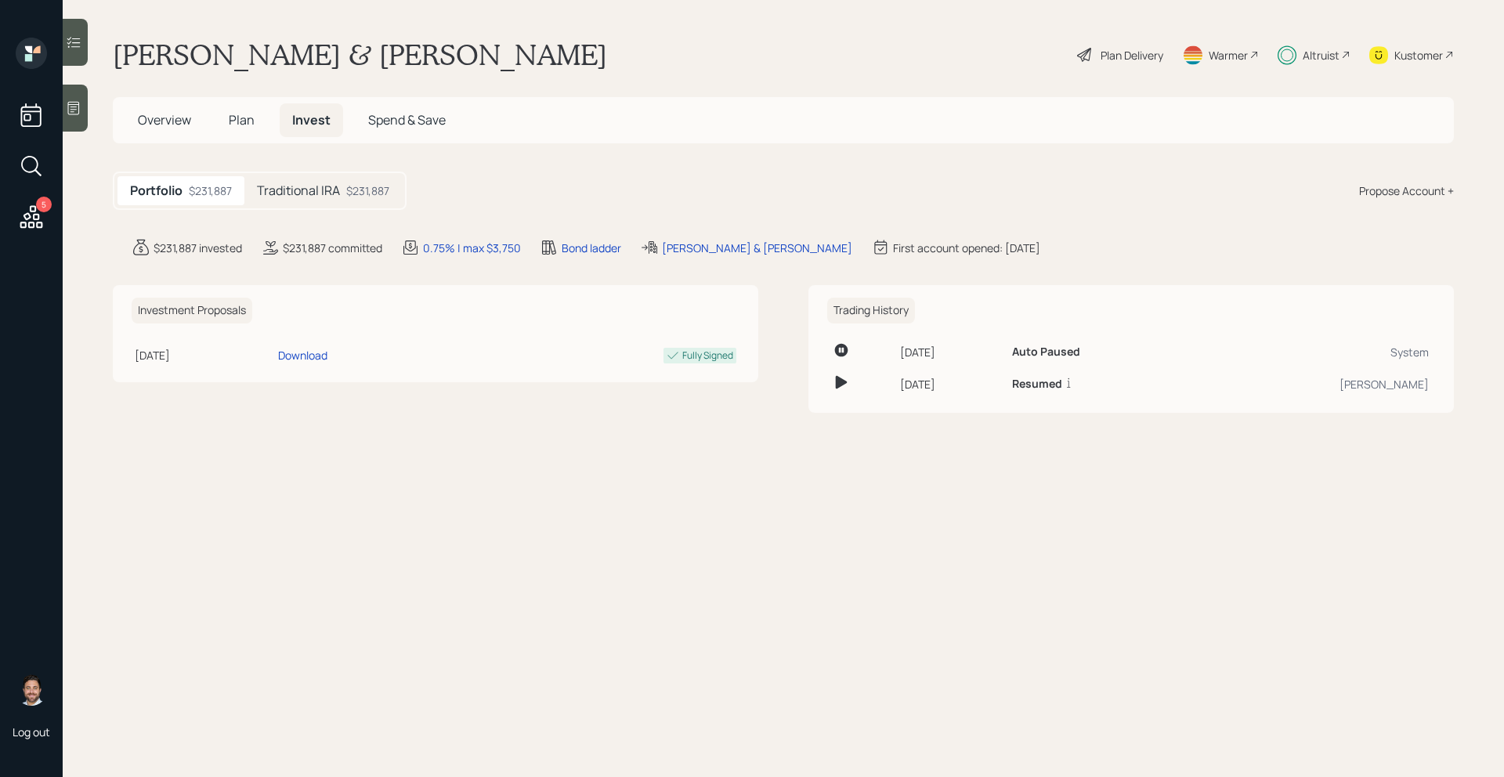
click at [333, 189] on h5 "Traditional IRA" at bounding box center [298, 190] width 83 height 15
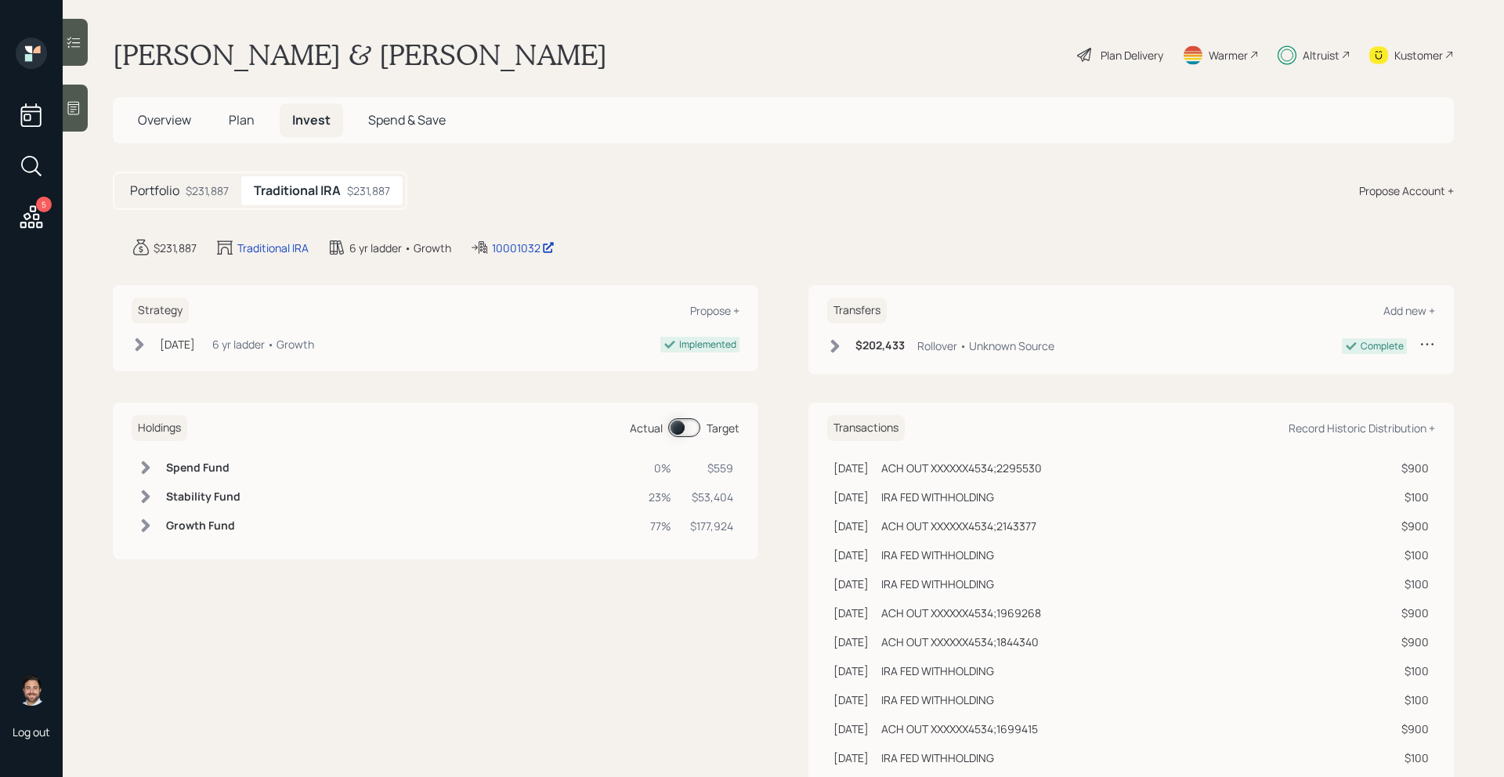
click at [689, 430] on span at bounding box center [684, 427] width 32 height 19
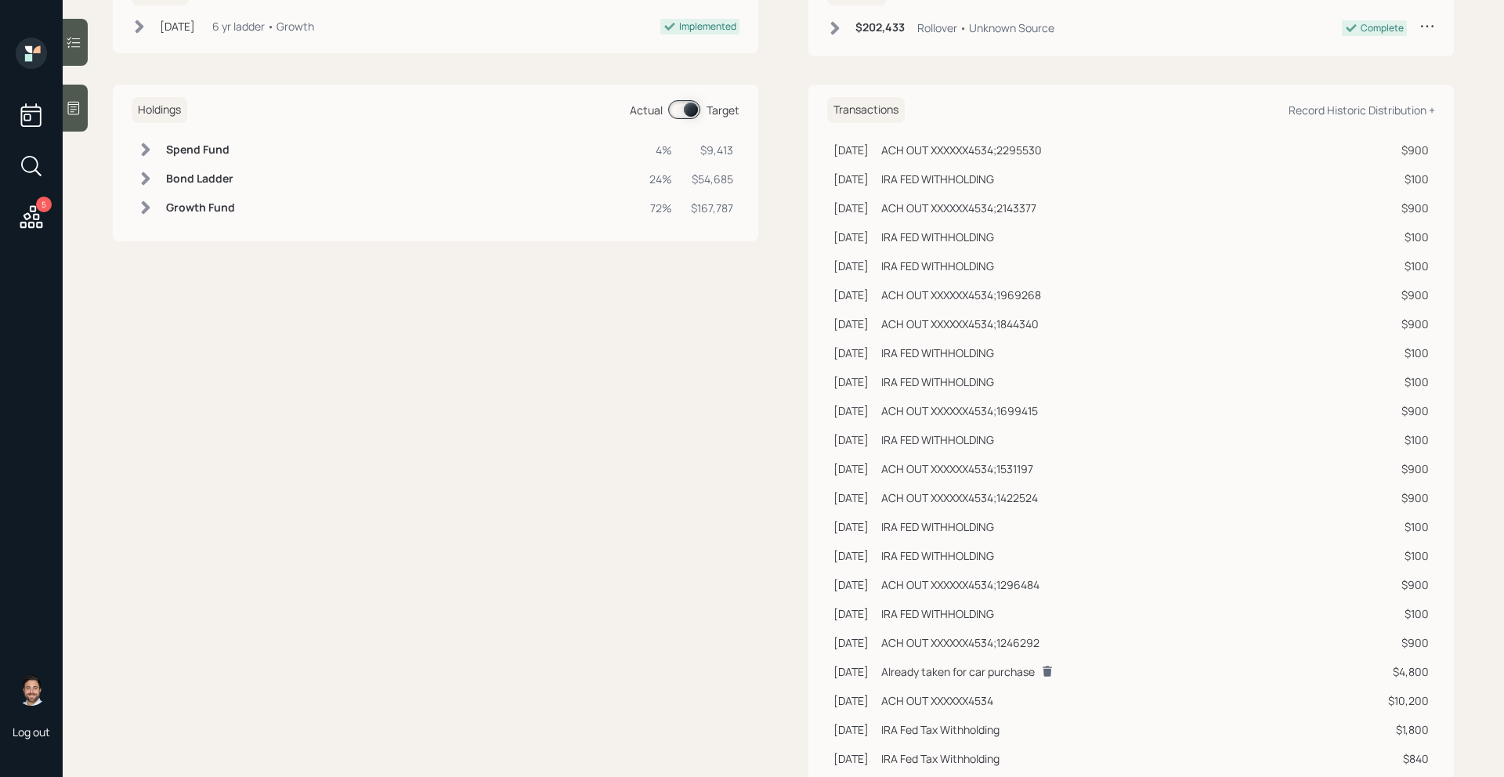
scroll to position [308, 0]
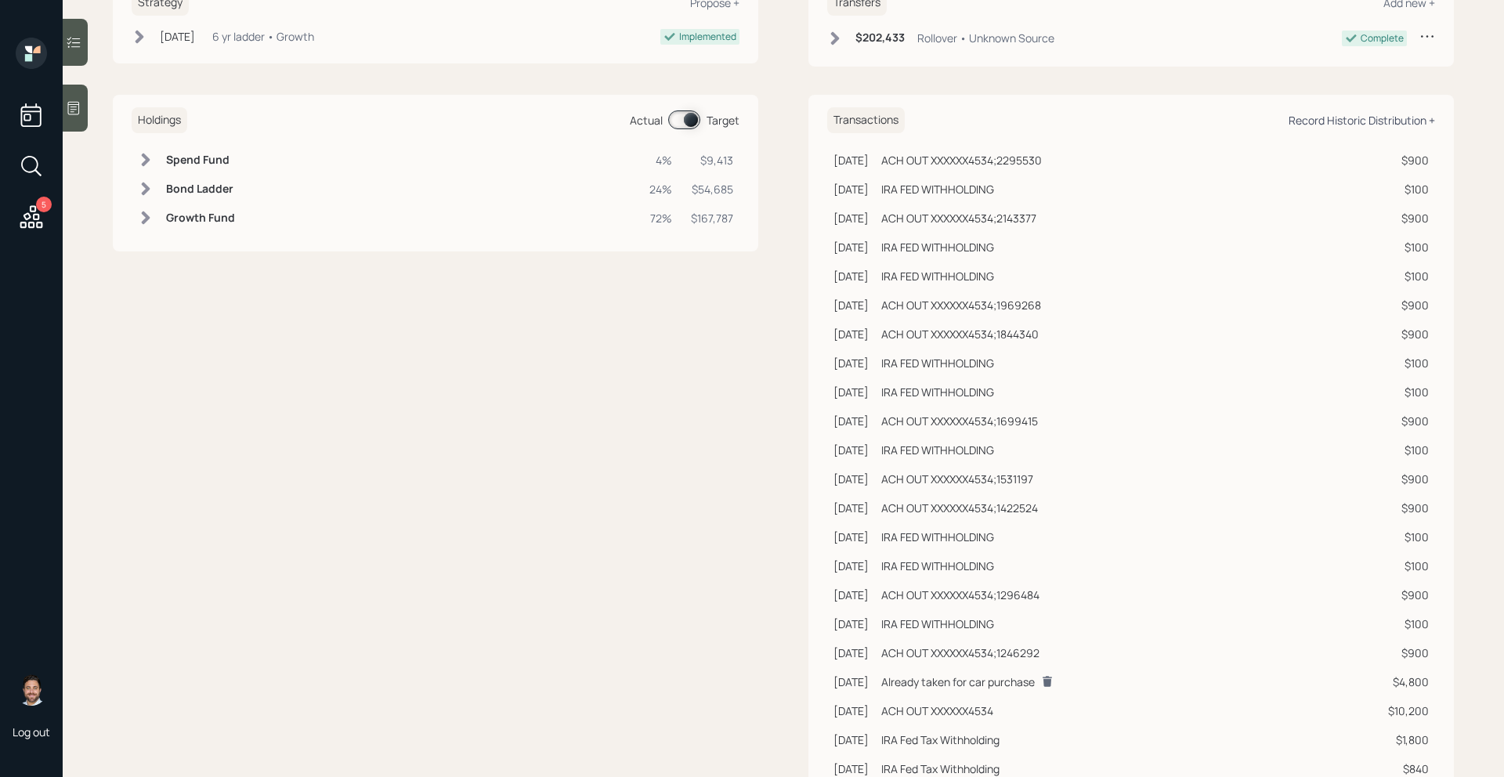
click at [1401, 124] on div "Record Historic Distribution +" at bounding box center [1362, 120] width 146 height 15
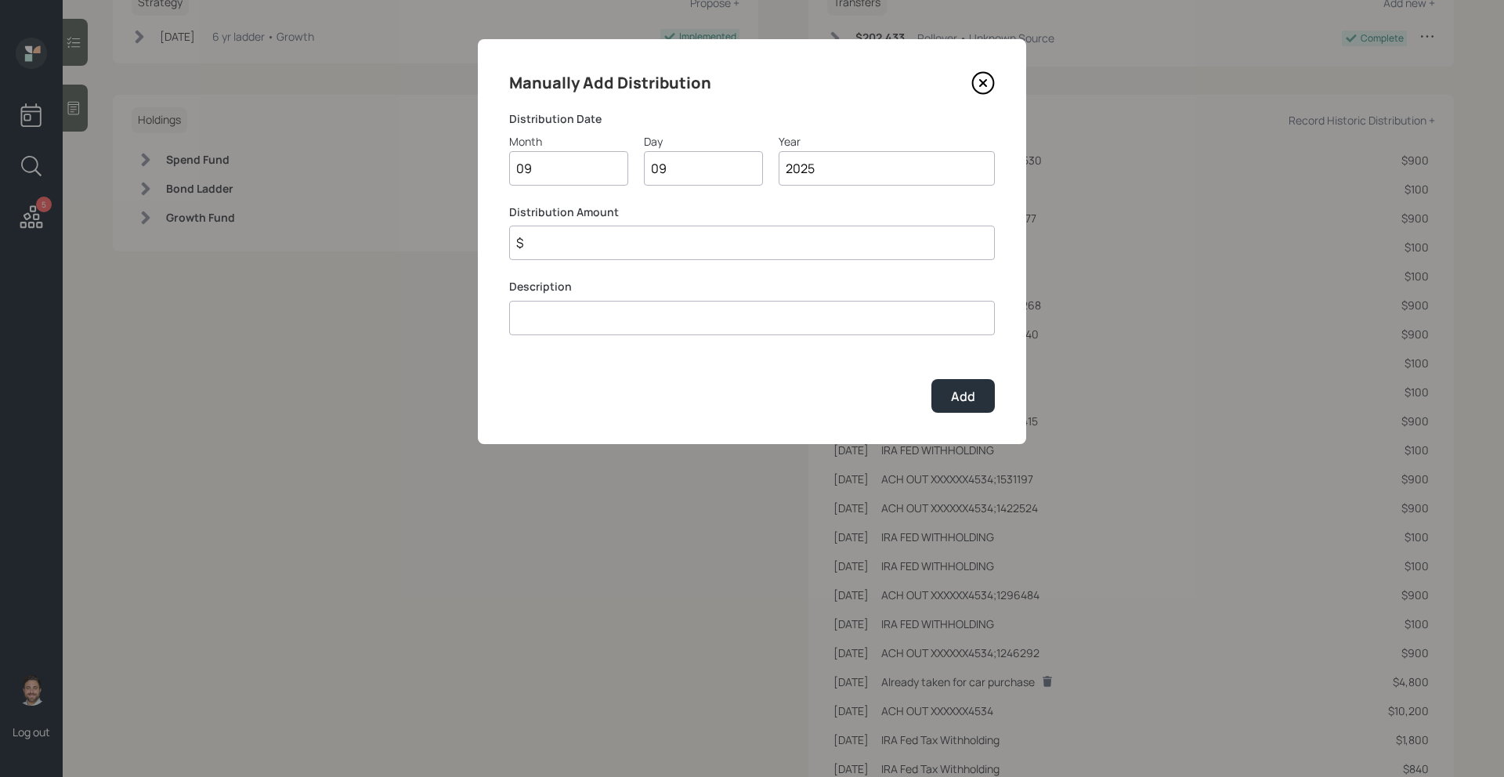
click at [709, 251] on input "$" at bounding box center [752, 243] width 486 height 34
type input "$ 5,000"
click at [608, 327] on input at bounding box center [752, 318] width 486 height 34
type input "Distributions already taken"
click at [961, 398] on div "Add" at bounding box center [963, 396] width 24 height 17
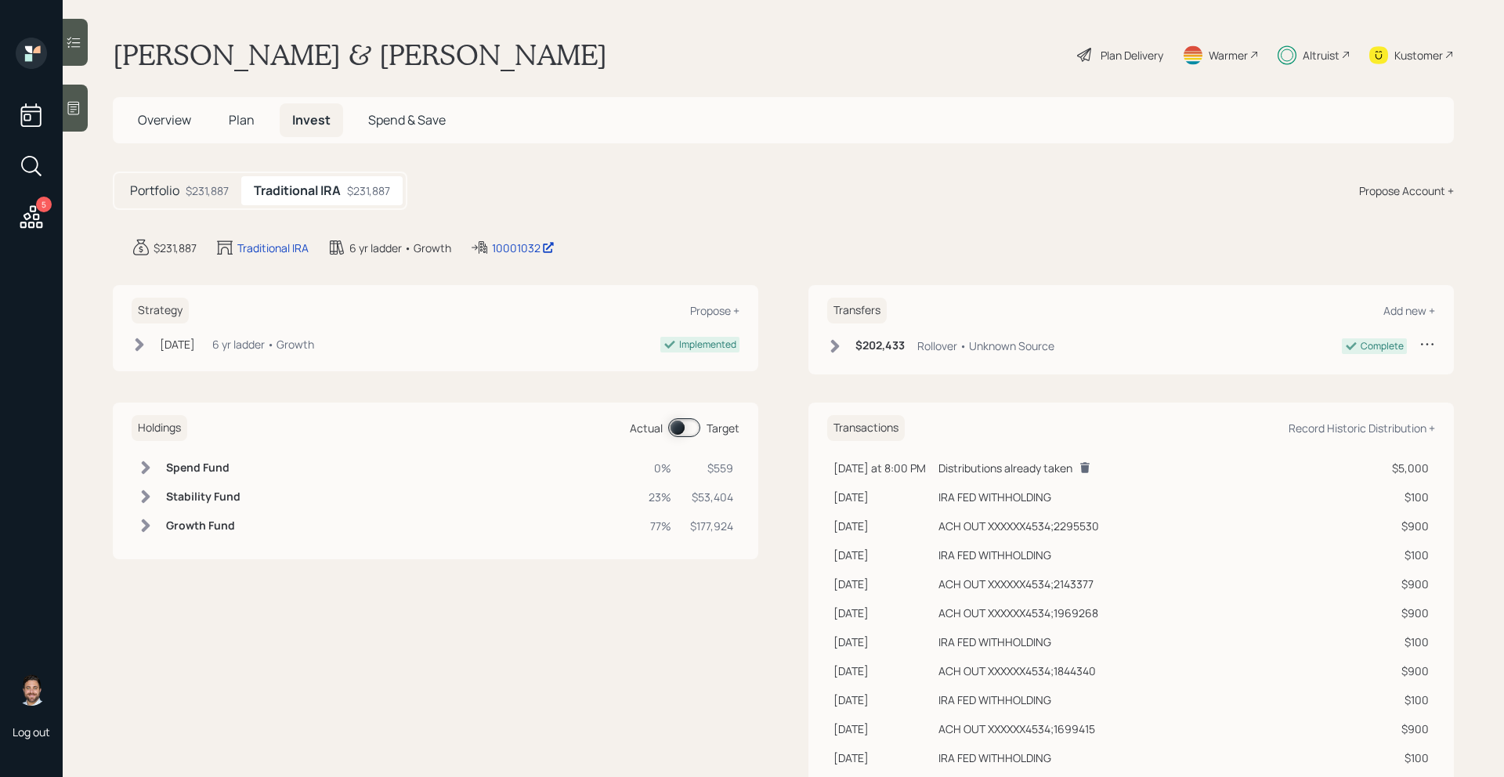
click at [681, 427] on span at bounding box center [684, 427] width 32 height 19
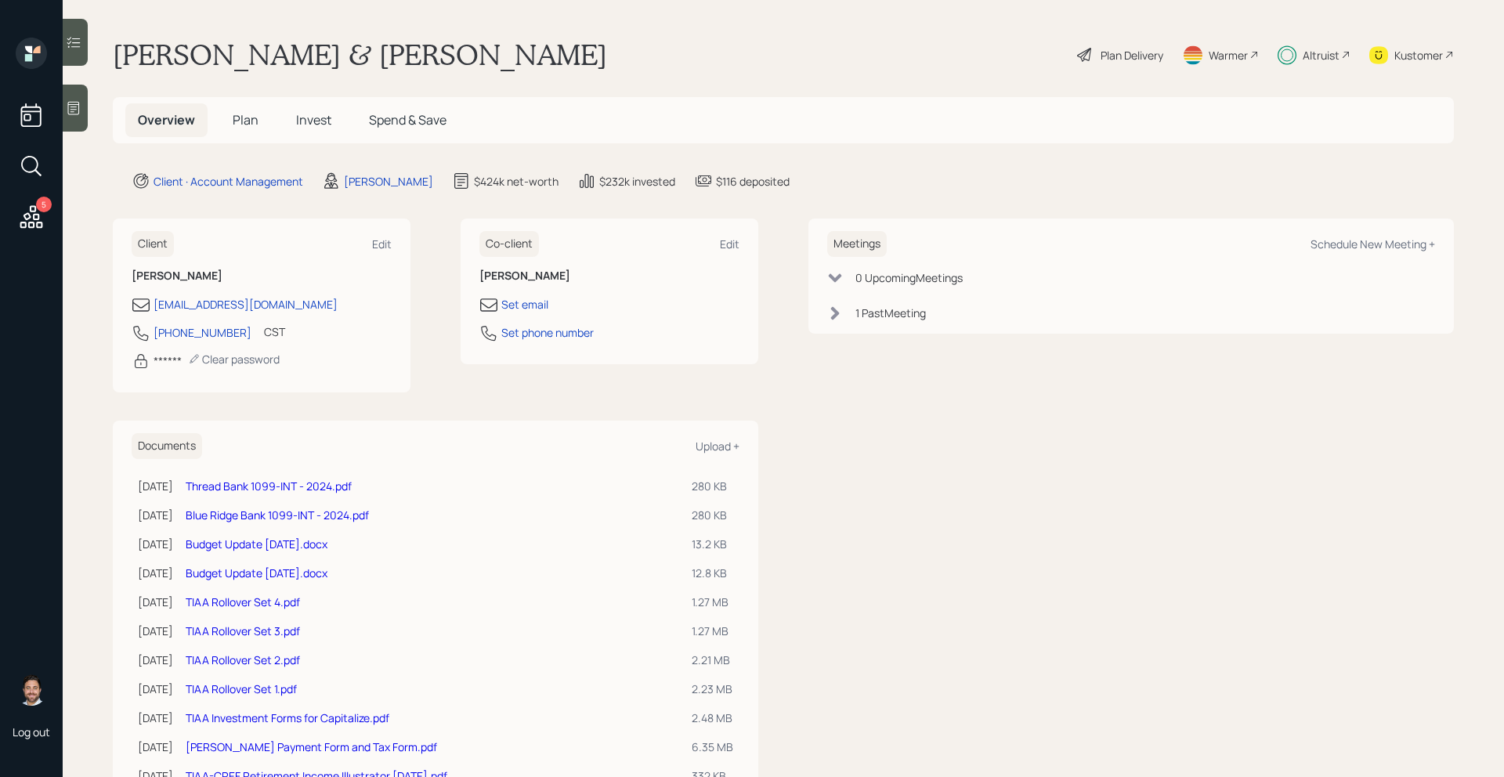
click at [240, 121] on span "Plan" at bounding box center [246, 119] width 26 height 17
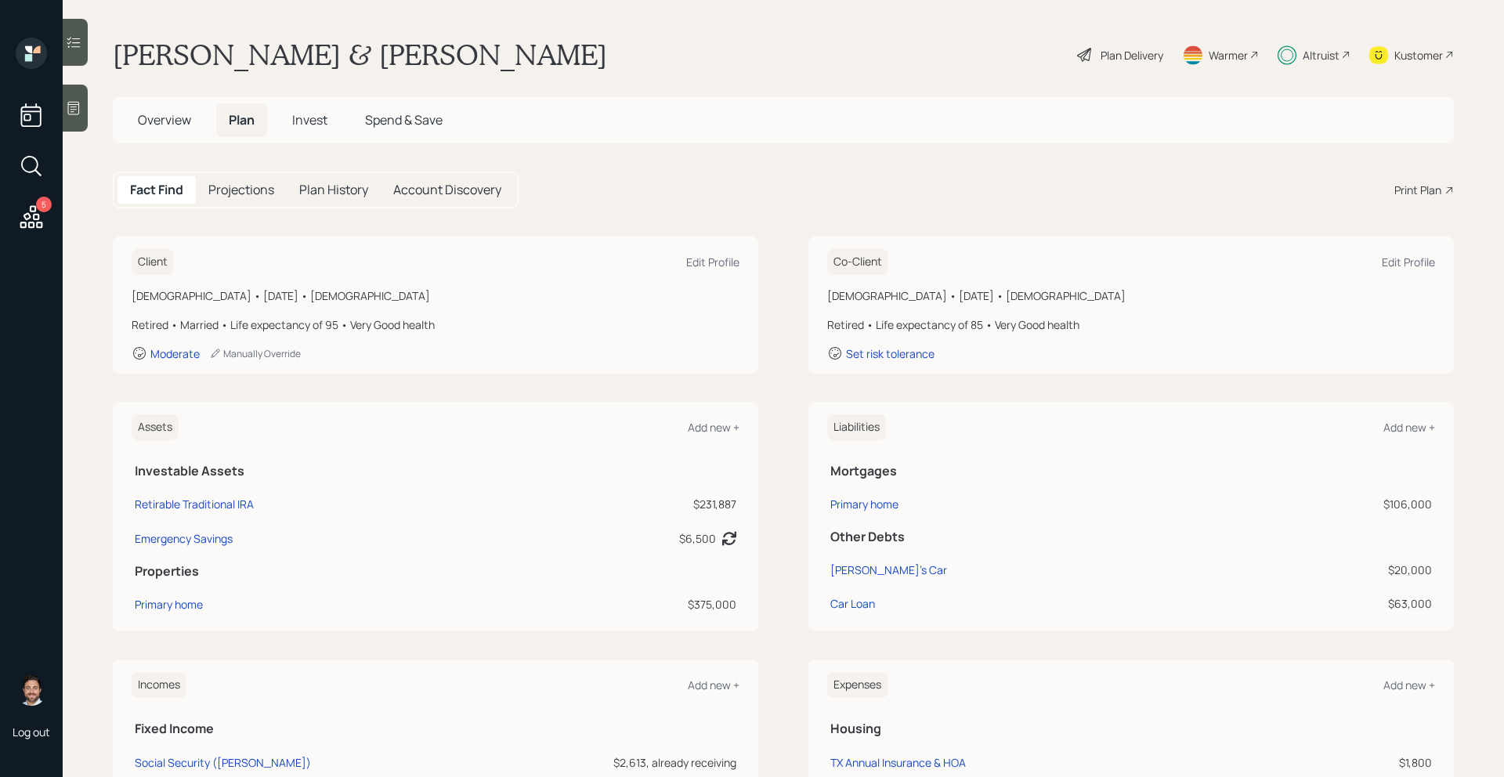
click at [43, 215] on icon at bounding box center [31, 217] width 28 height 28
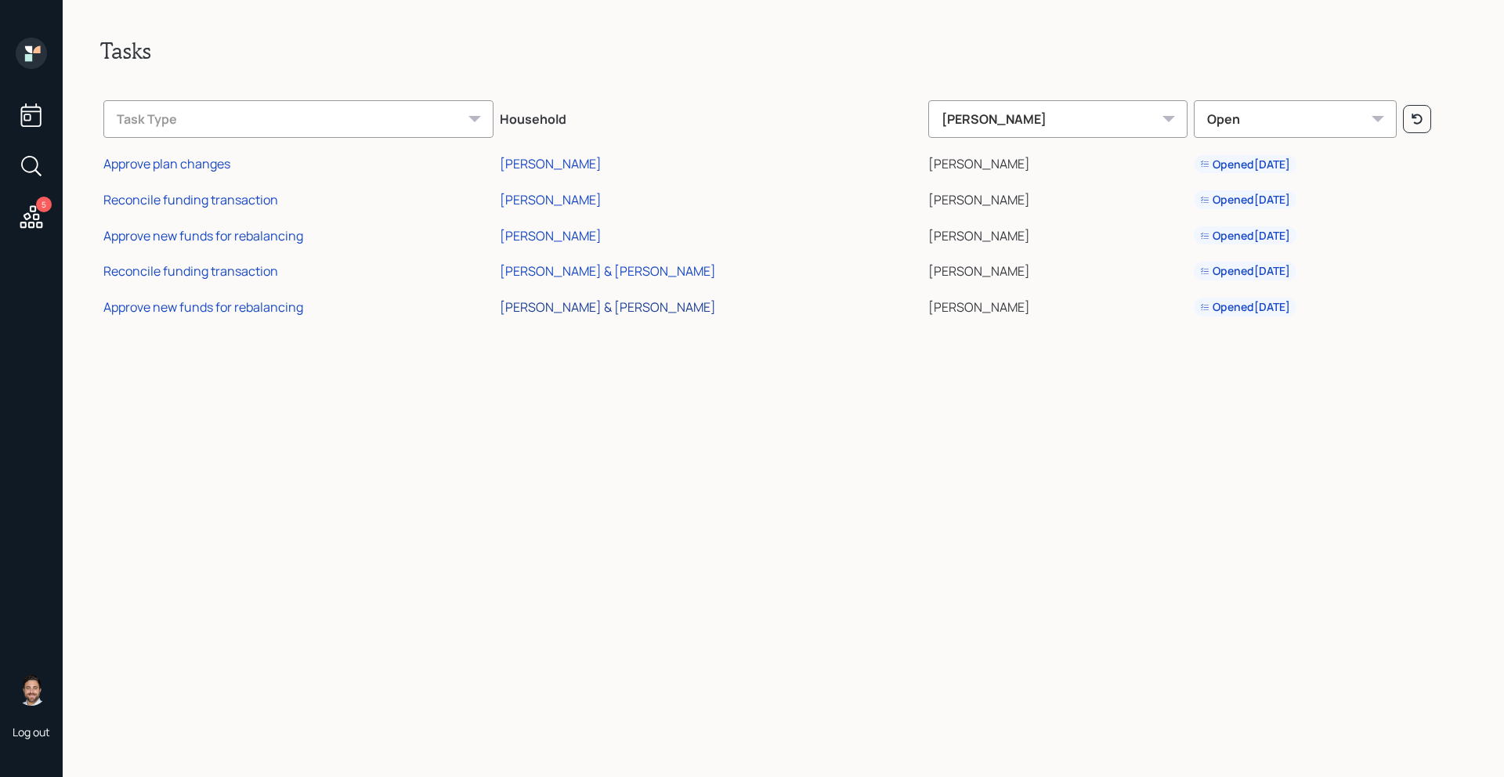
click at [611, 306] on div "[PERSON_NAME] & [PERSON_NAME]" at bounding box center [608, 306] width 216 height 17
